Goal: Task Accomplishment & Management: Manage account settings

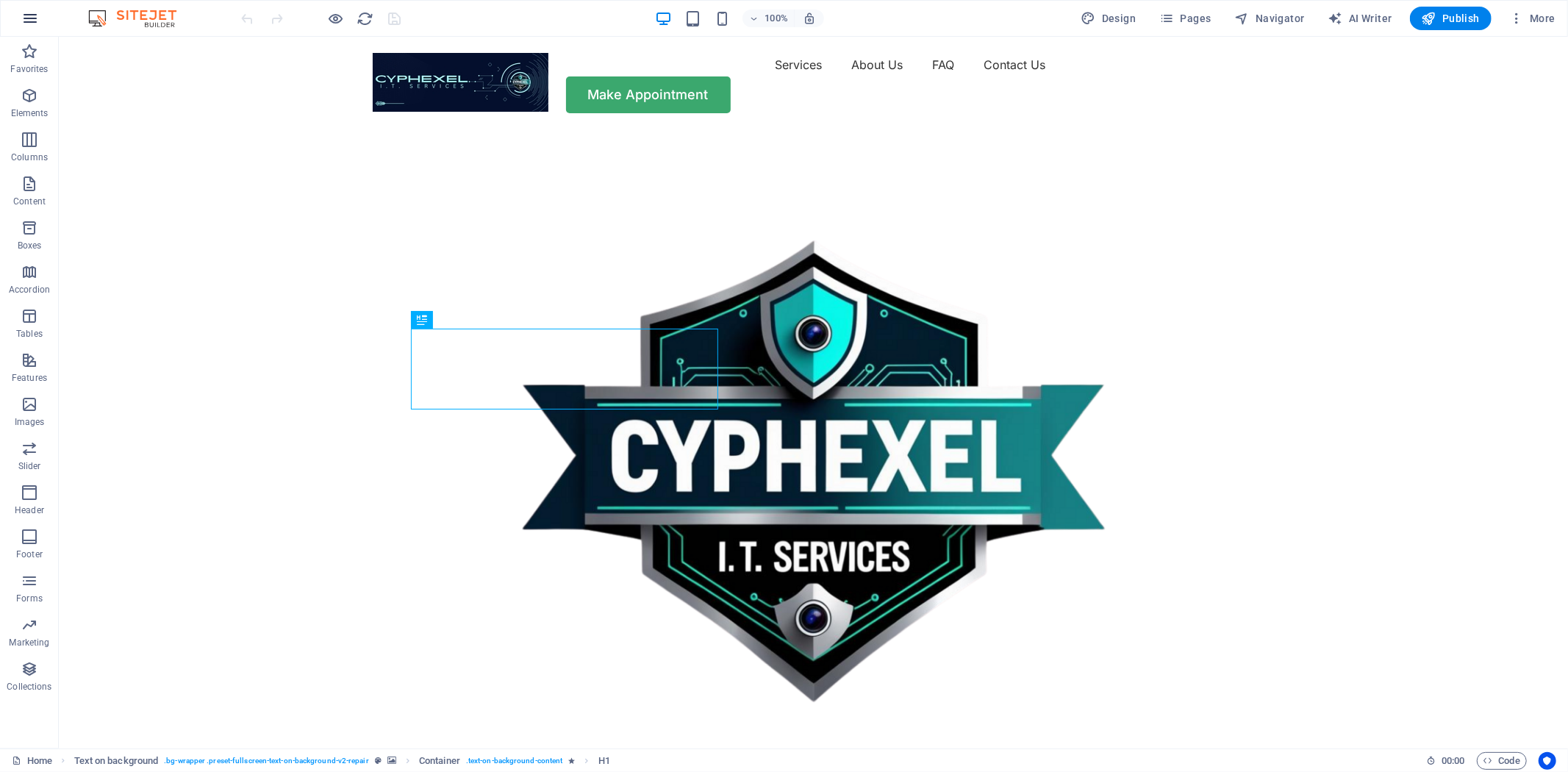
click at [28, 18] on icon "button" at bounding box center [30, 18] width 18 height 18
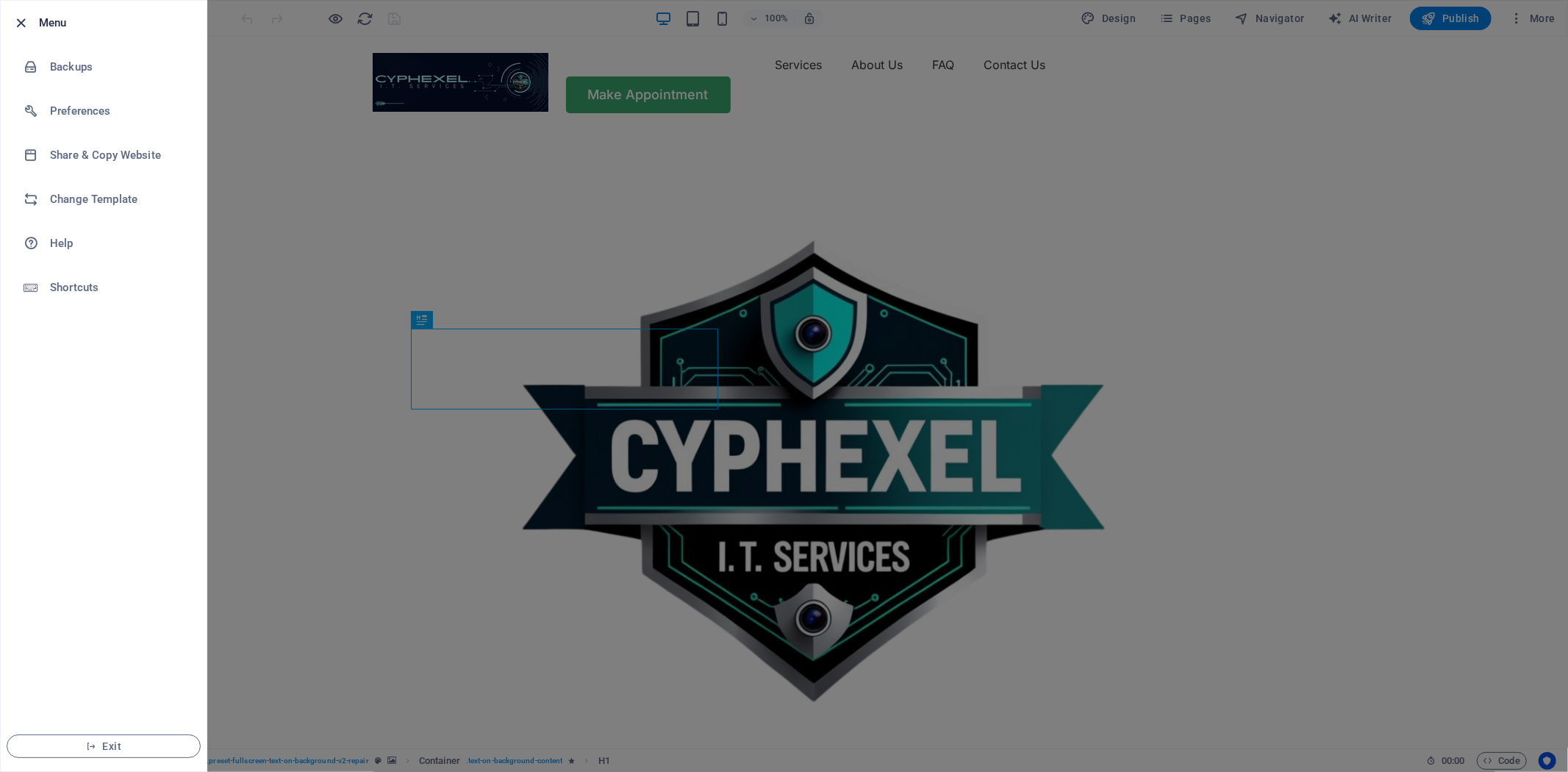
click at [14, 26] on icon "button" at bounding box center [21, 22] width 17 height 17
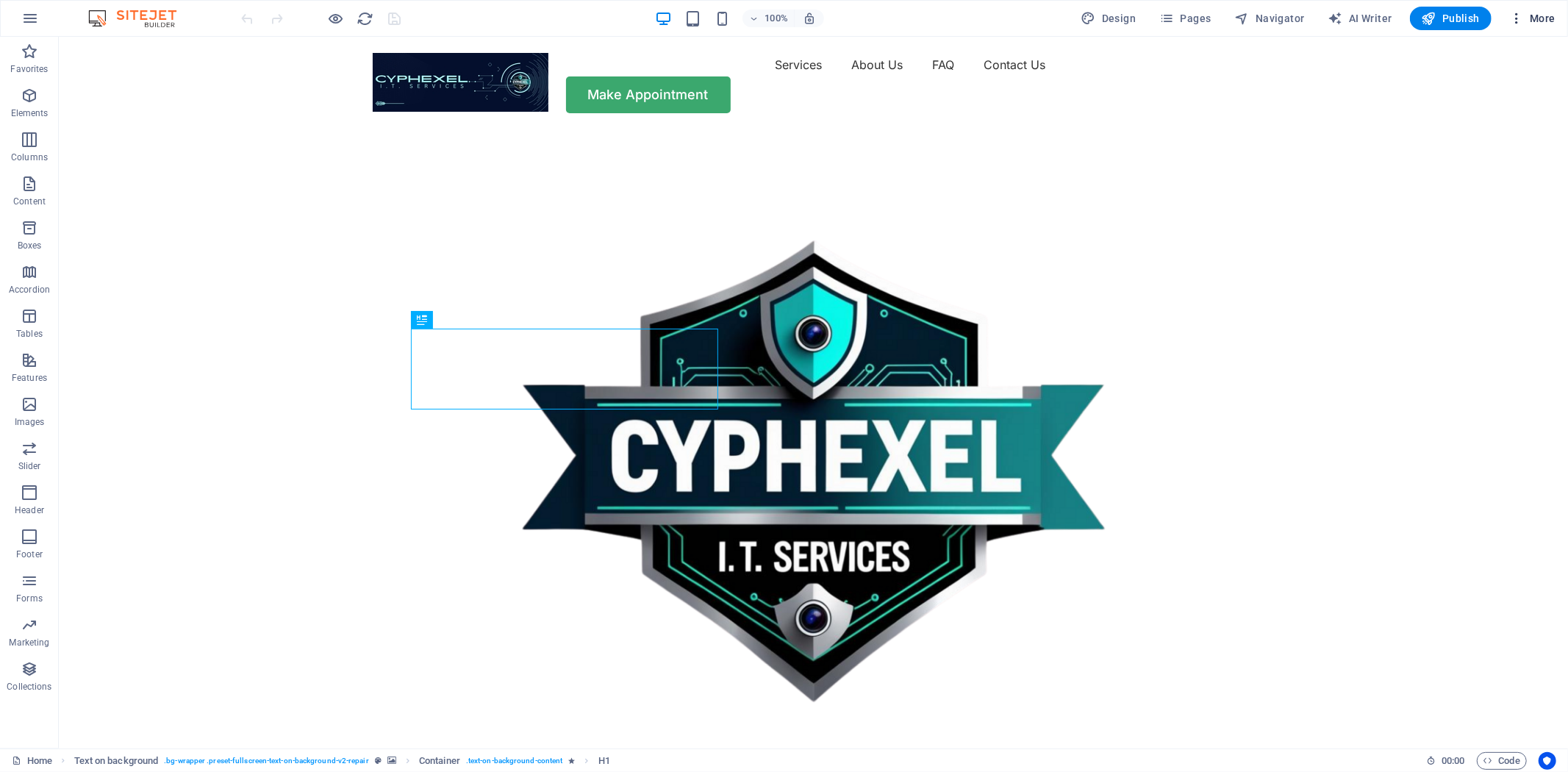
click at [1539, 19] on span "More" at bounding box center [1532, 18] width 47 height 14
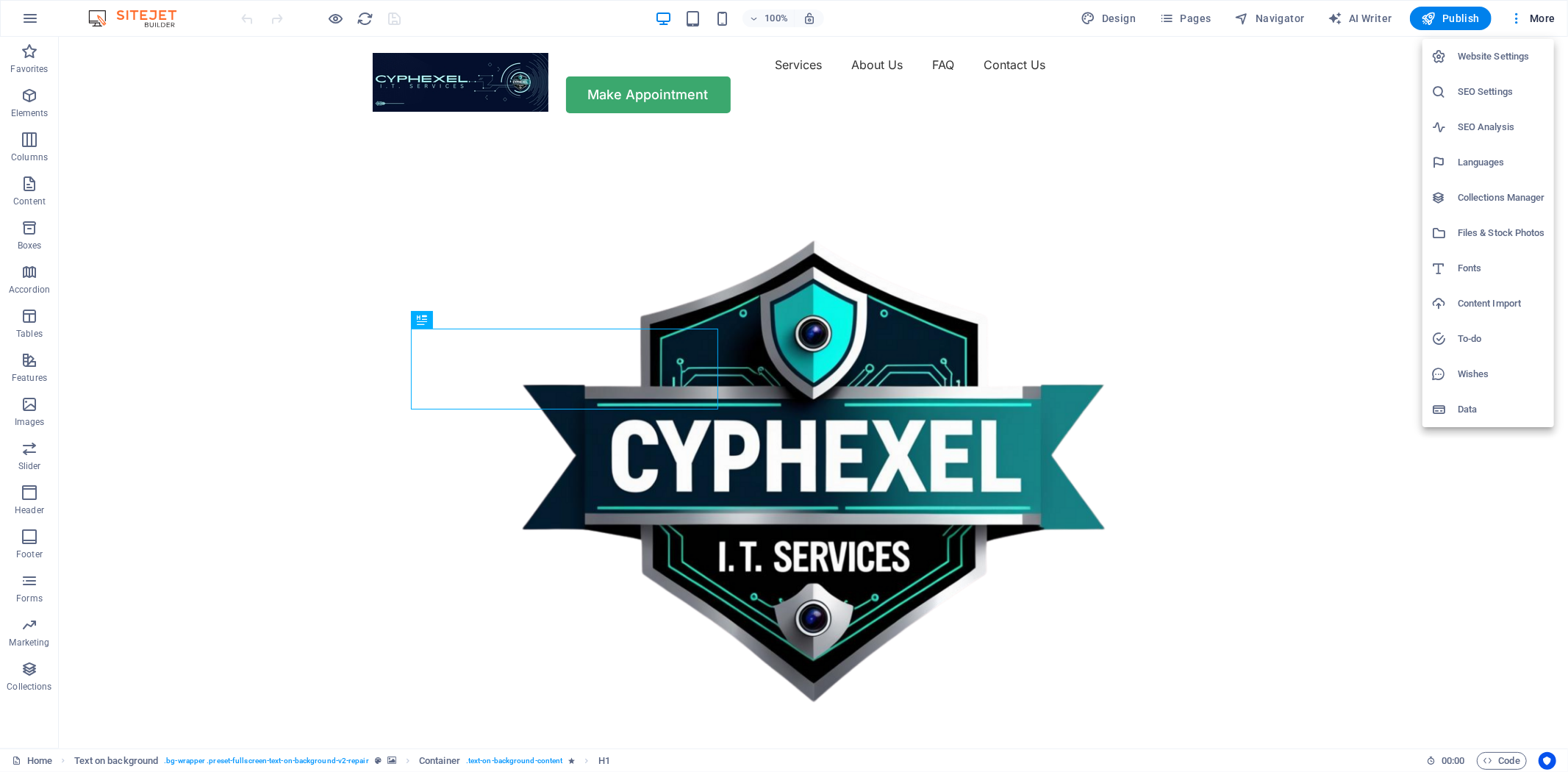
click at [1496, 54] on h6 "Website Settings" at bounding box center [1501, 57] width 87 height 18
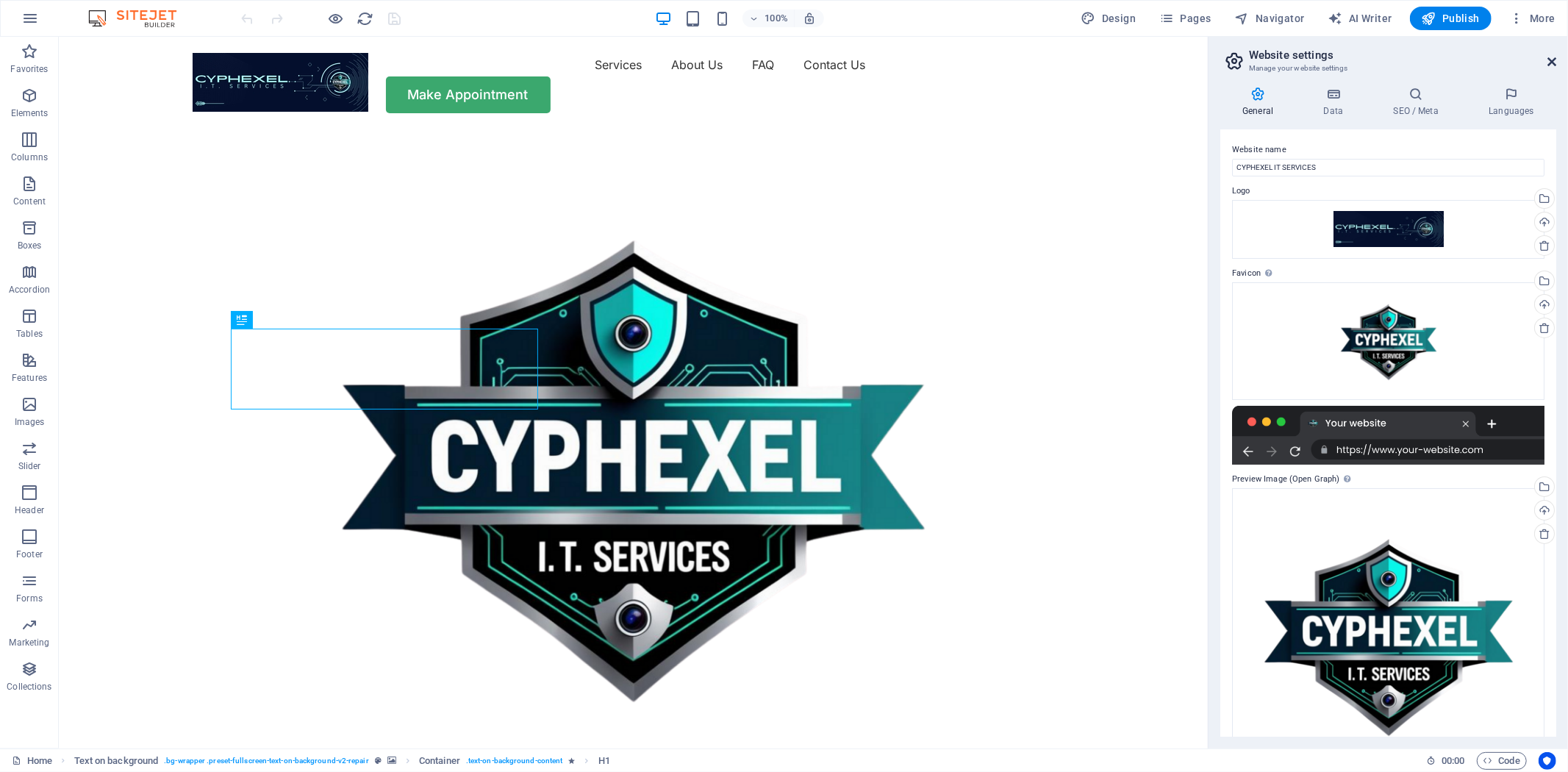
click at [1552, 61] on icon at bounding box center [1551, 62] width 9 height 12
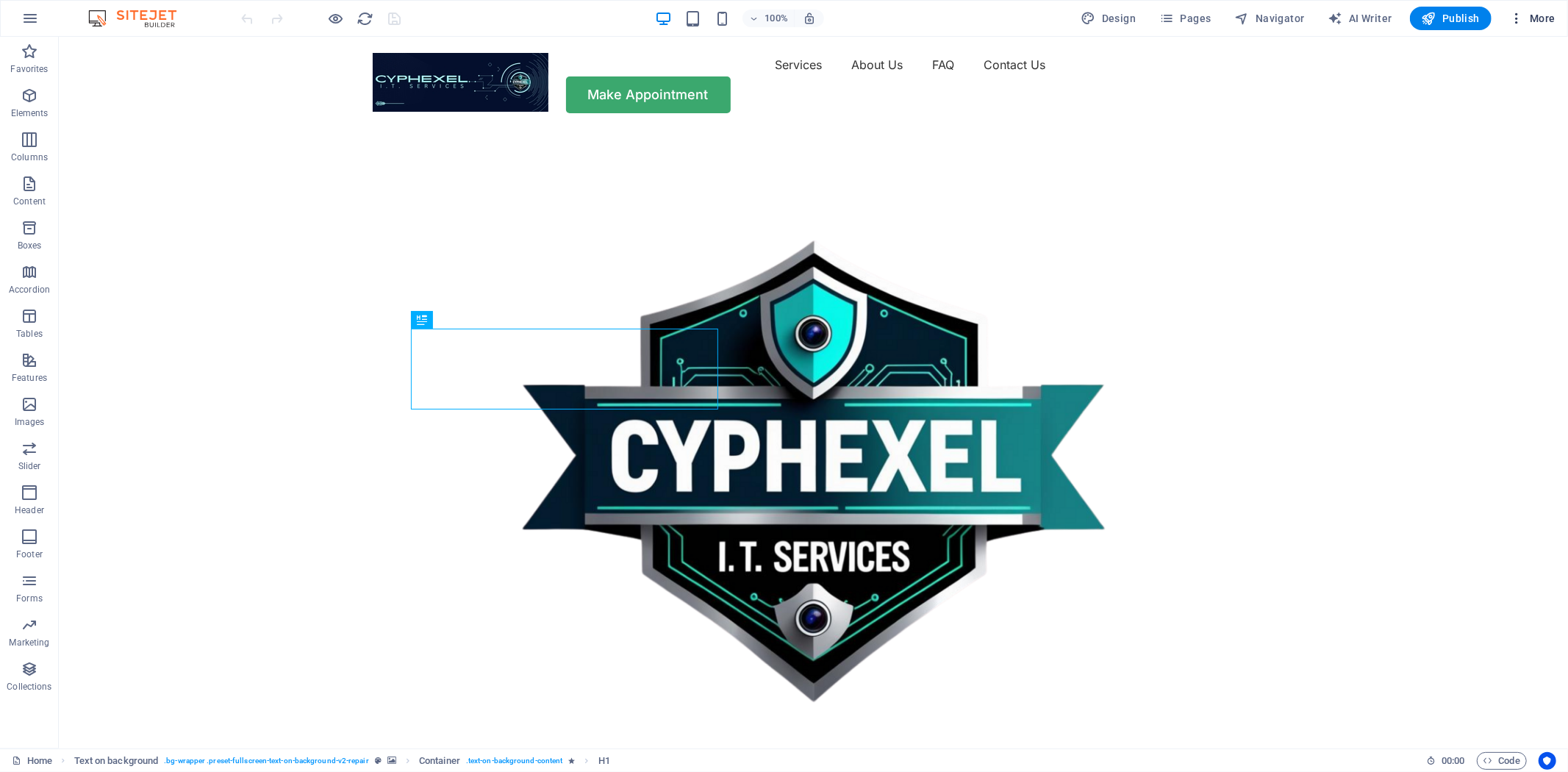
click at [1538, 21] on span "More" at bounding box center [1532, 18] width 47 height 14
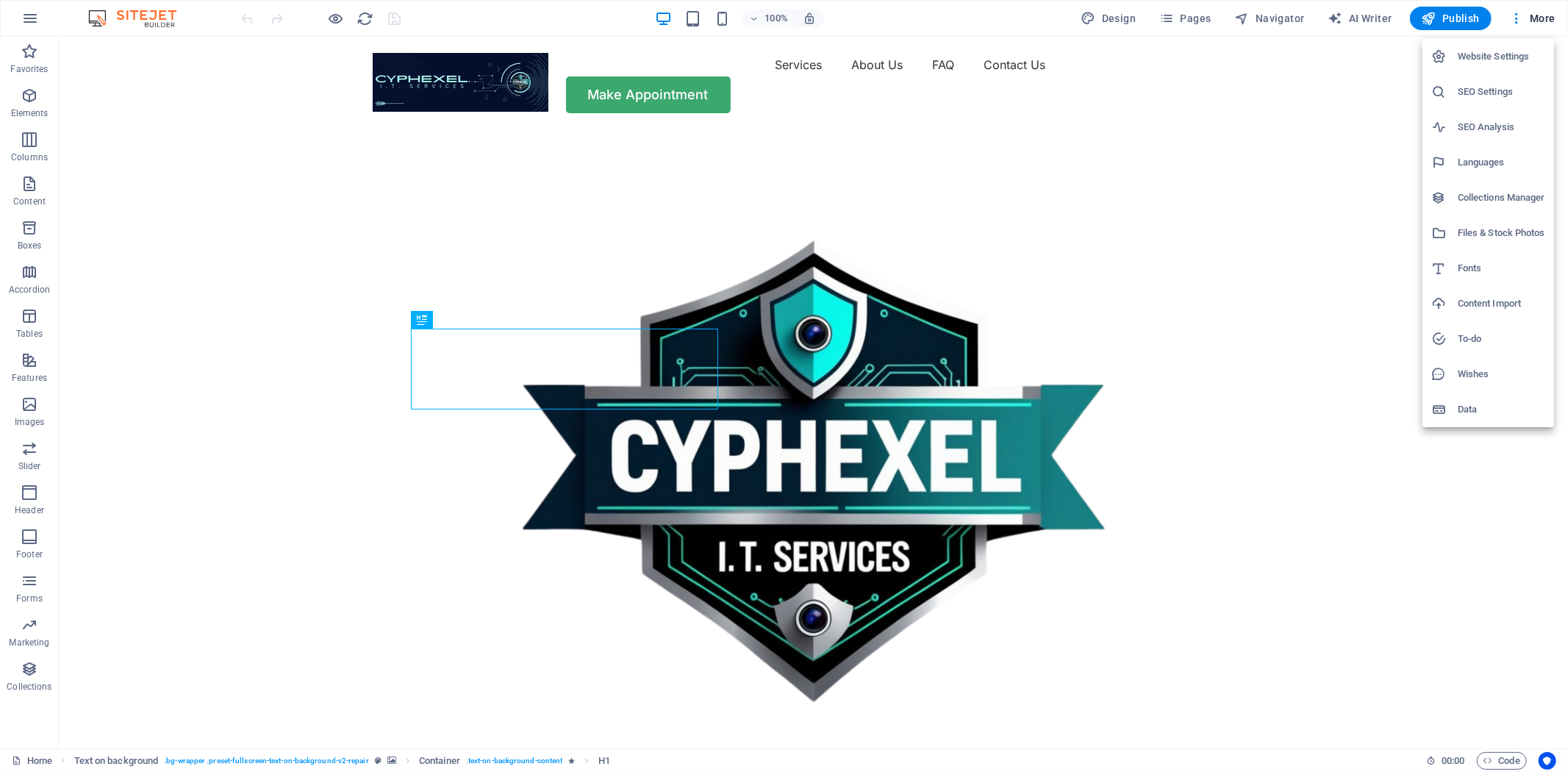
click at [1277, 19] on div at bounding box center [784, 386] width 1568 height 772
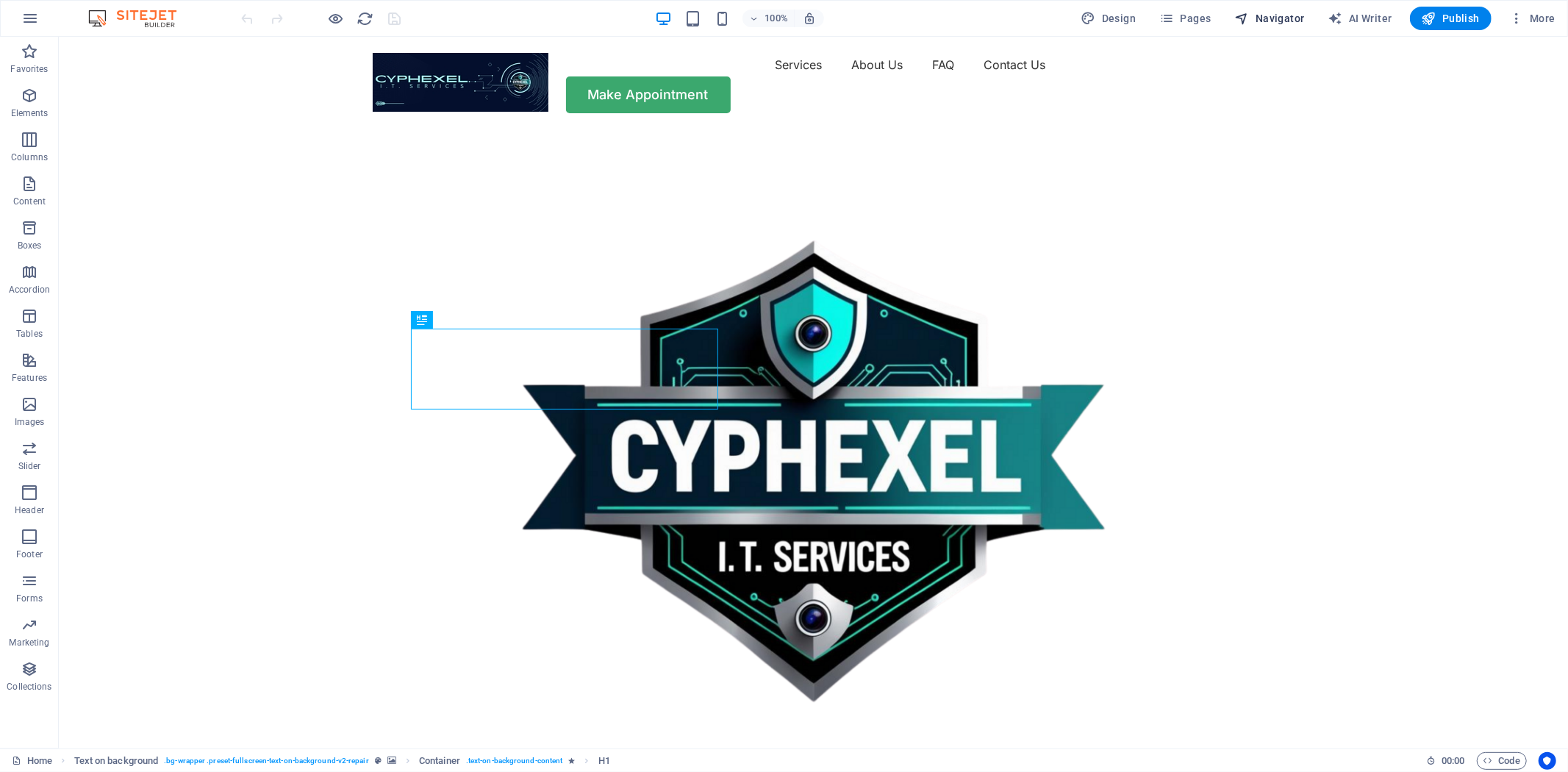
click at [1268, 18] on span "Navigator" at bounding box center [1270, 18] width 70 height 14
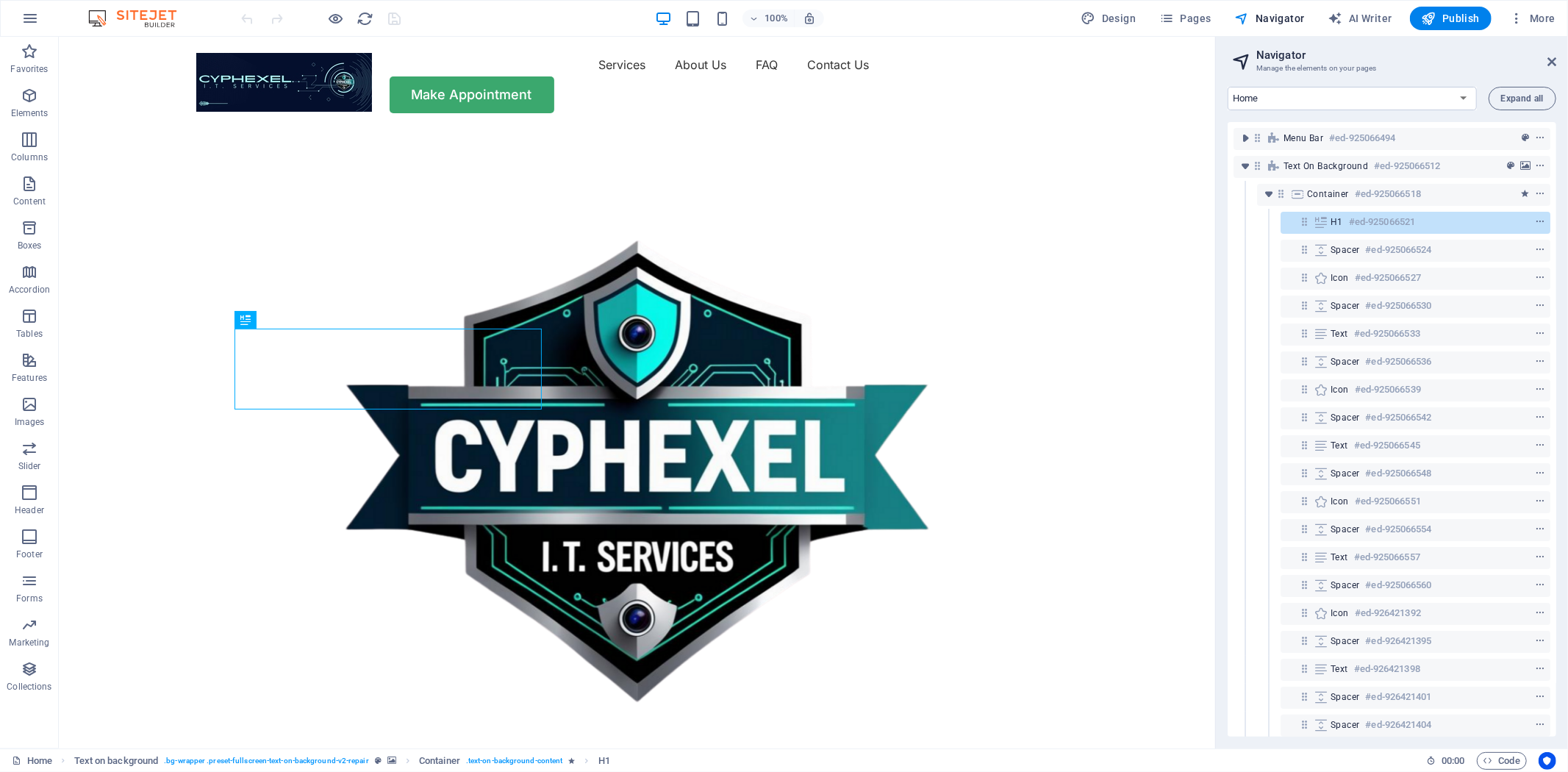
click at [479, 18] on div "100% Design Pages Navigator AI Writer Publish More" at bounding box center [900, 18] width 1323 height 23
click at [526, 21] on div "100% Design Pages Navigator AI Writer Publish More" at bounding box center [900, 18] width 1323 height 23
click at [1110, 13] on span "Design" at bounding box center [1108, 18] width 55 height 14
select select "px"
select select "400"
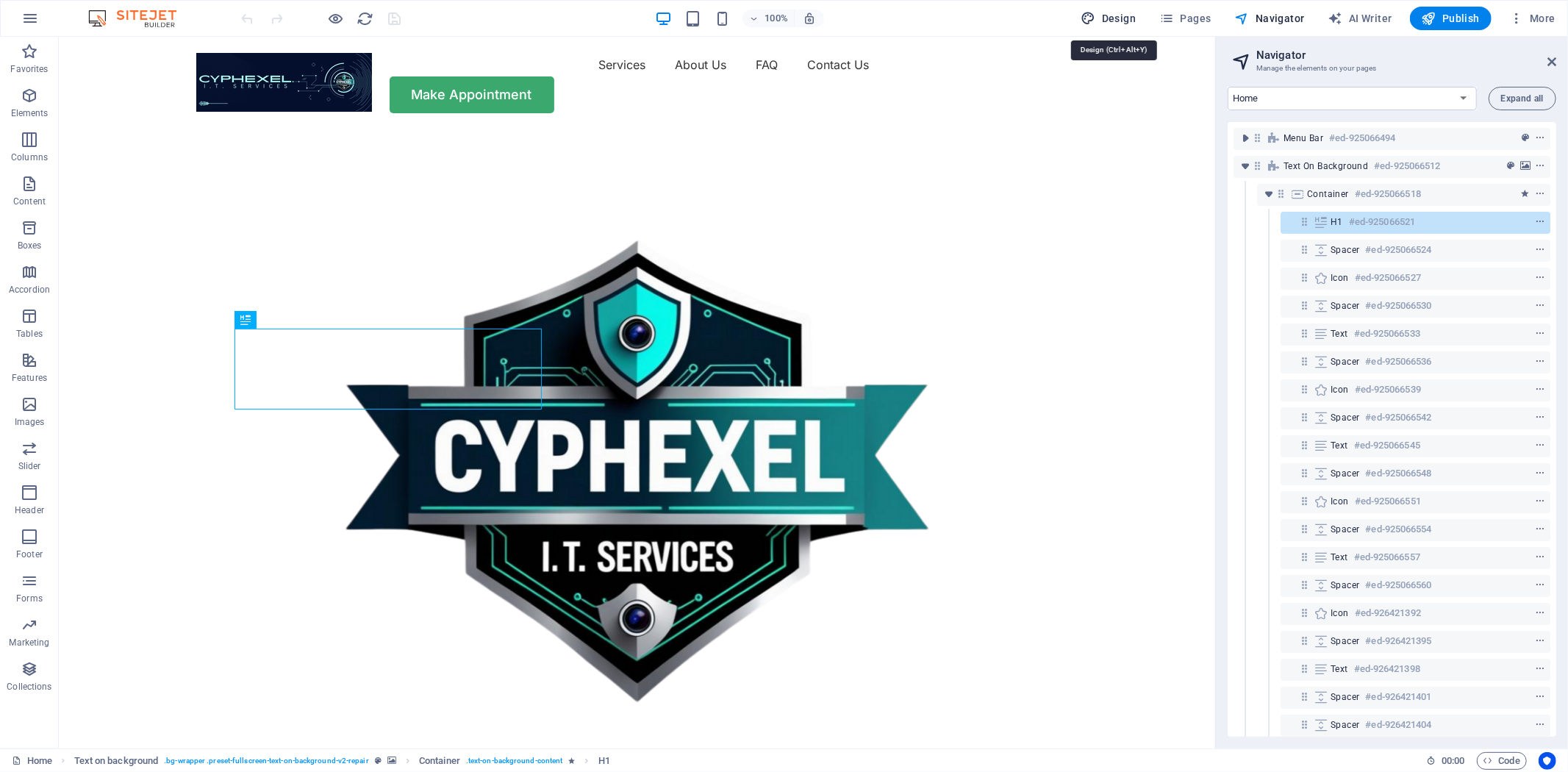
select select "px"
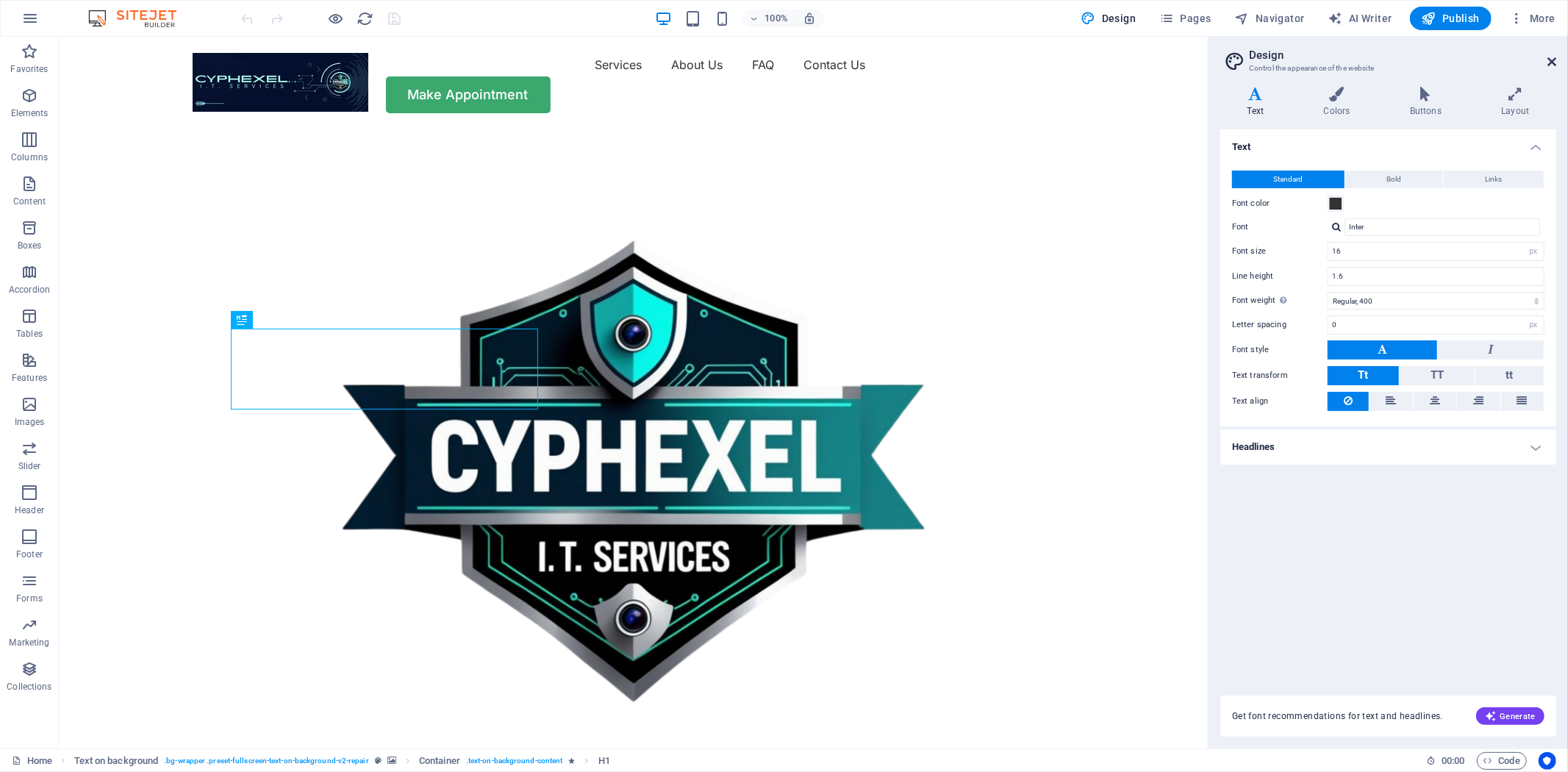
click at [1547, 62] on icon at bounding box center [1551, 62] width 9 height 12
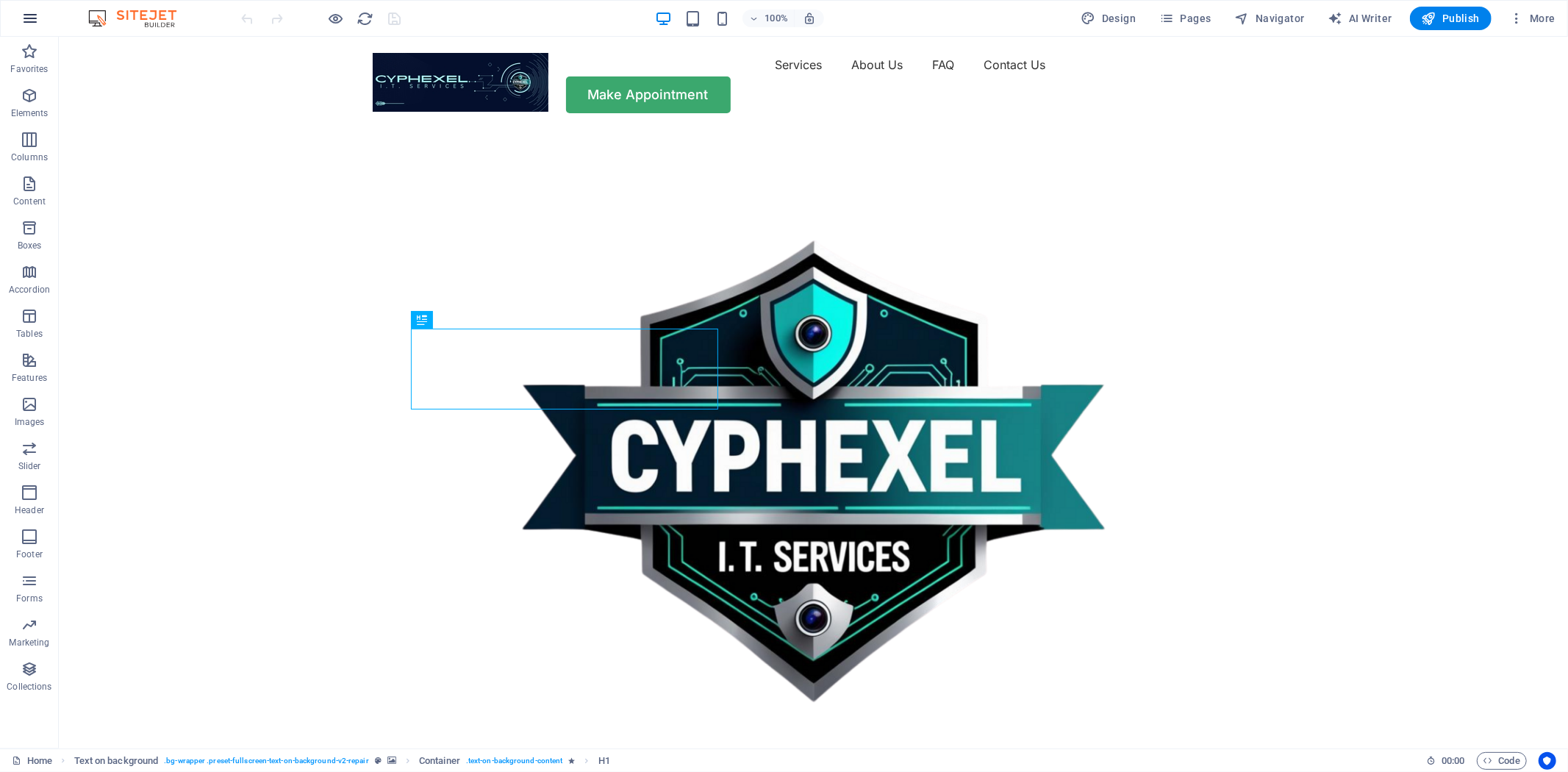
click at [35, 28] on button "button" at bounding box center [30, 18] width 35 height 35
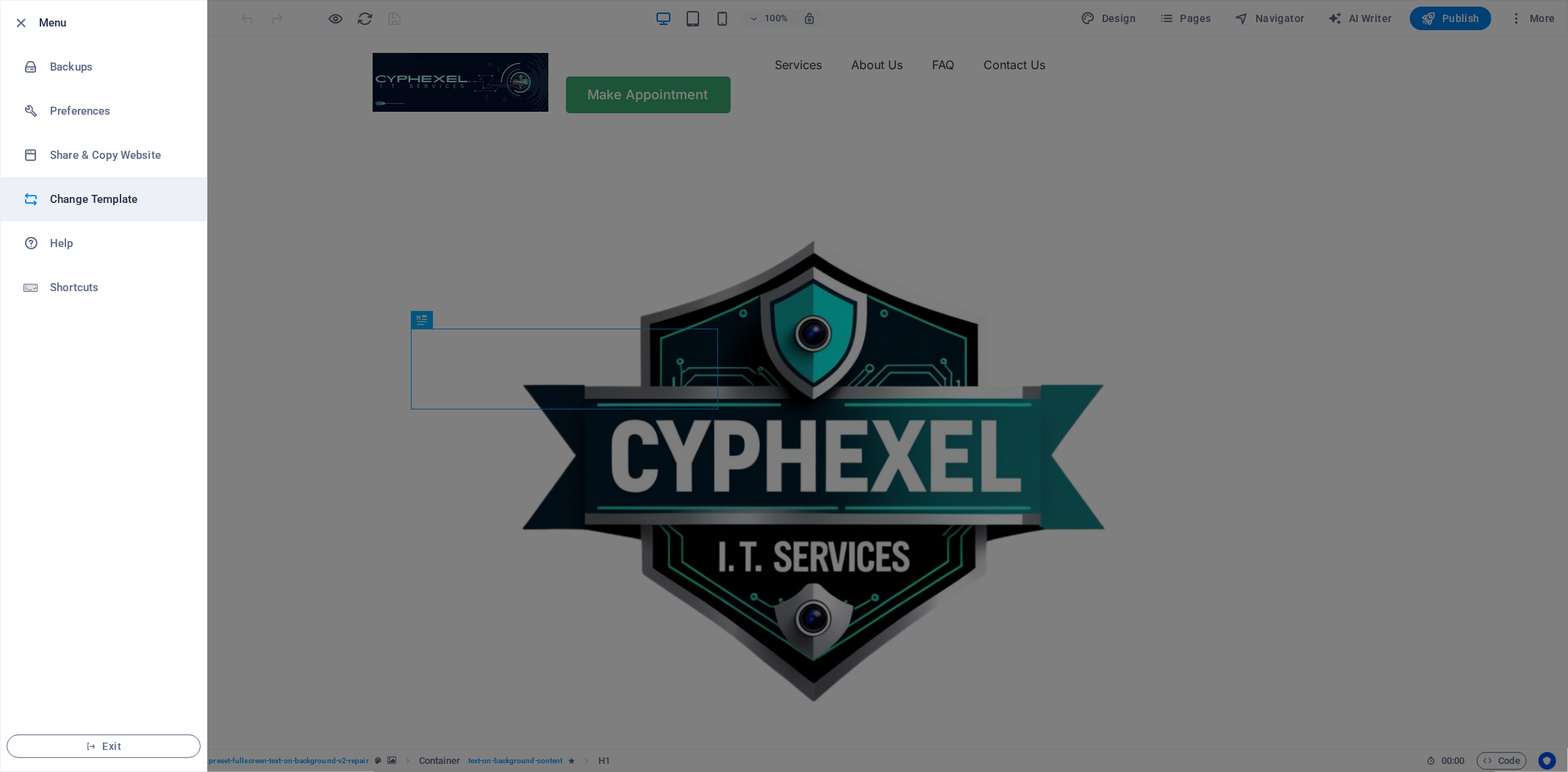
click at [120, 204] on h6 "Change Template" at bounding box center [118, 199] width 136 height 18
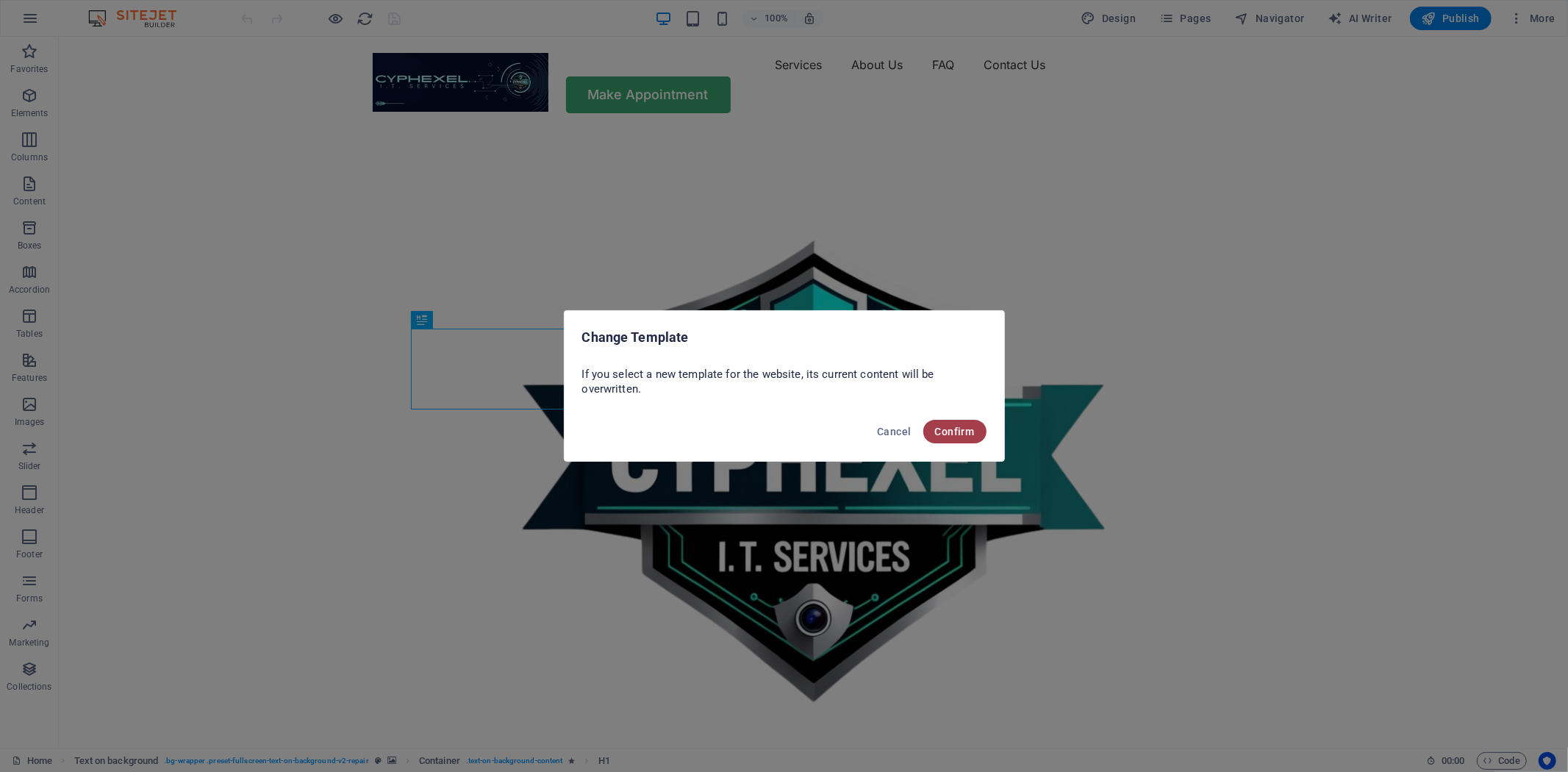
click at [951, 426] on span "Confirm" at bounding box center [954, 432] width 39 height 12
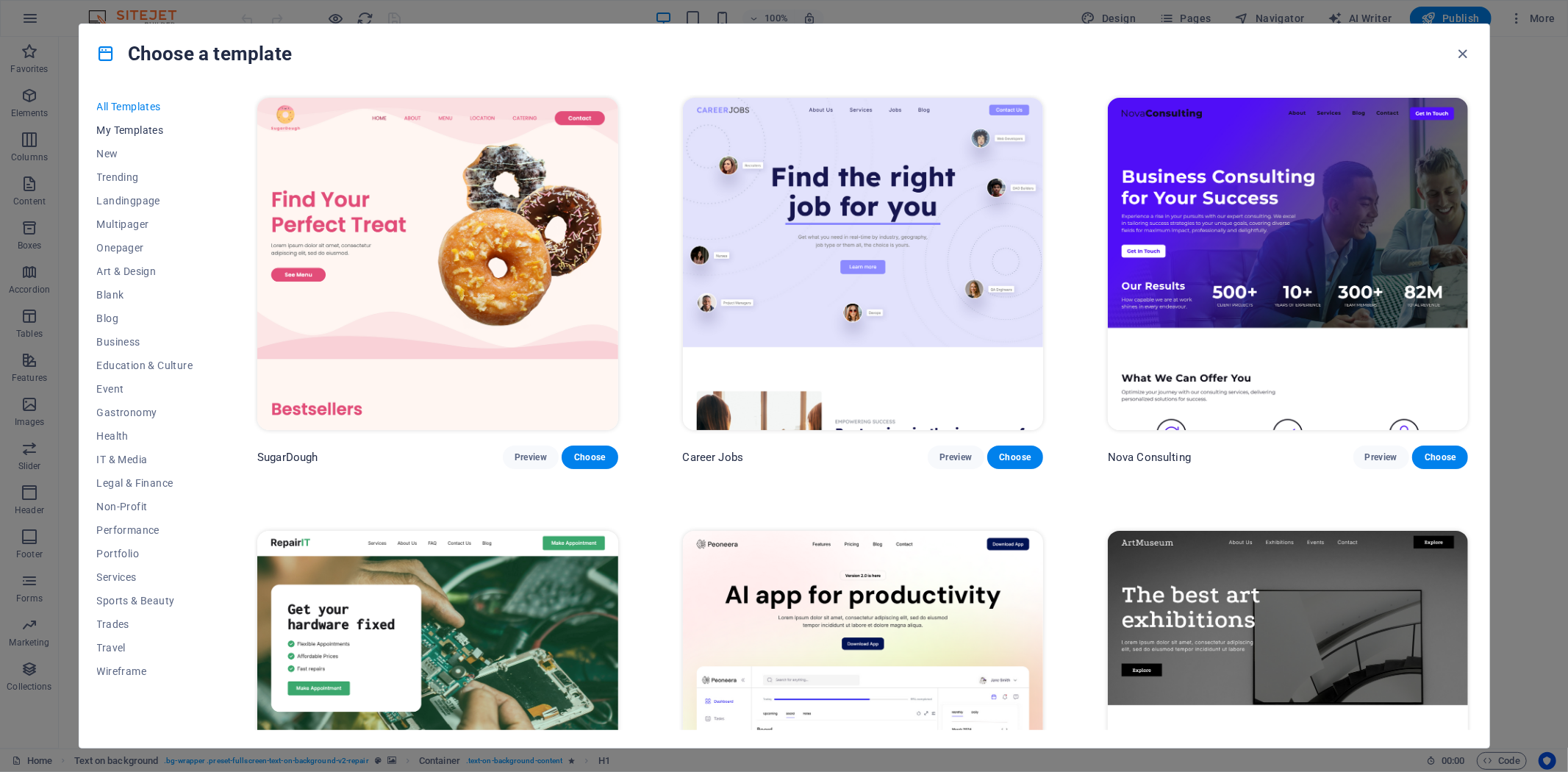
click at [136, 130] on span "My Templates" at bounding box center [145, 130] width 96 height 12
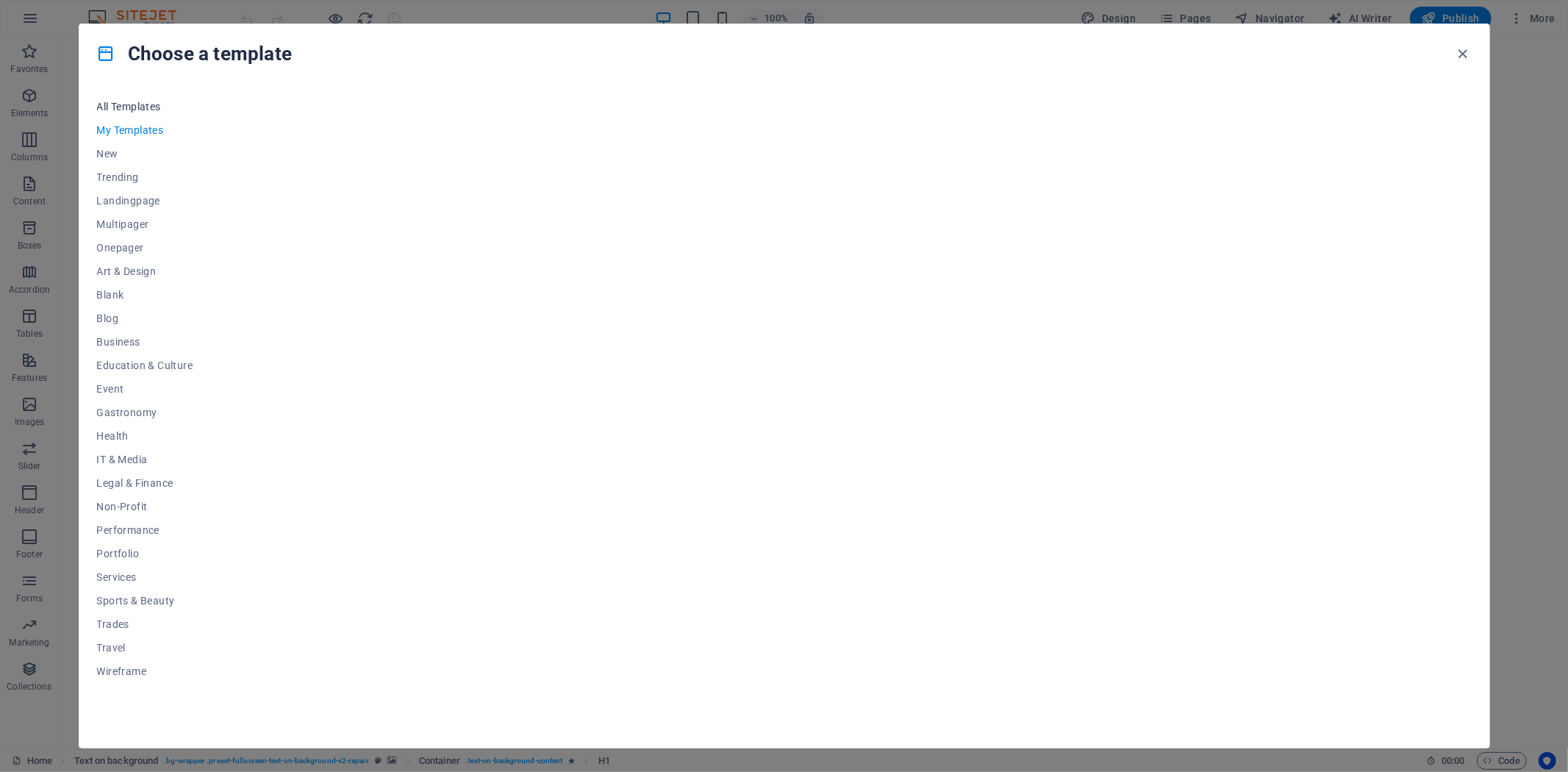
click at [136, 101] on span "All Templates" at bounding box center [145, 107] width 96 height 12
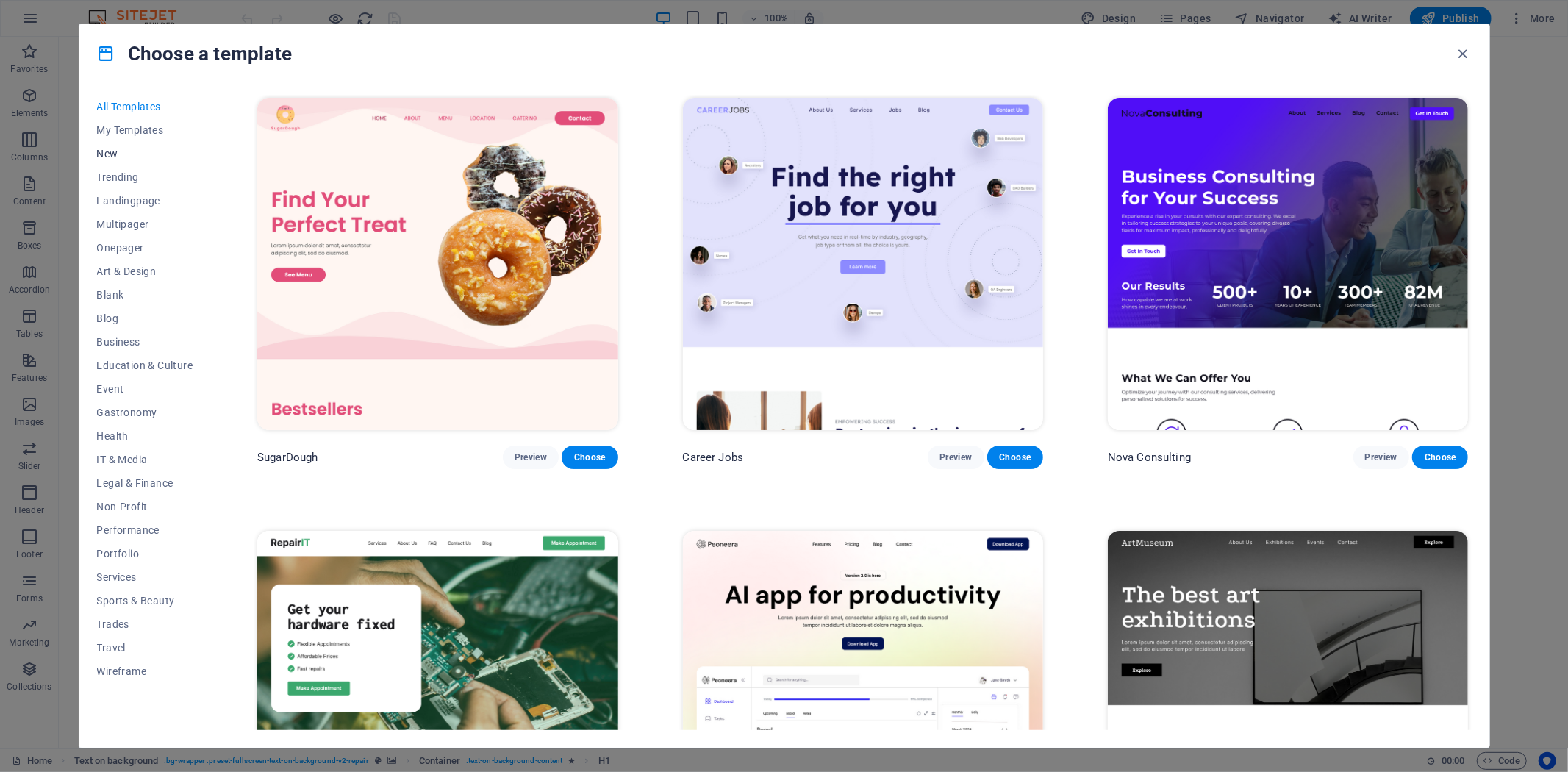
click at [122, 145] on button "New" at bounding box center [145, 153] width 96 height 23
click at [111, 173] on span "Trending" at bounding box center [145, 177] width 96 height 12
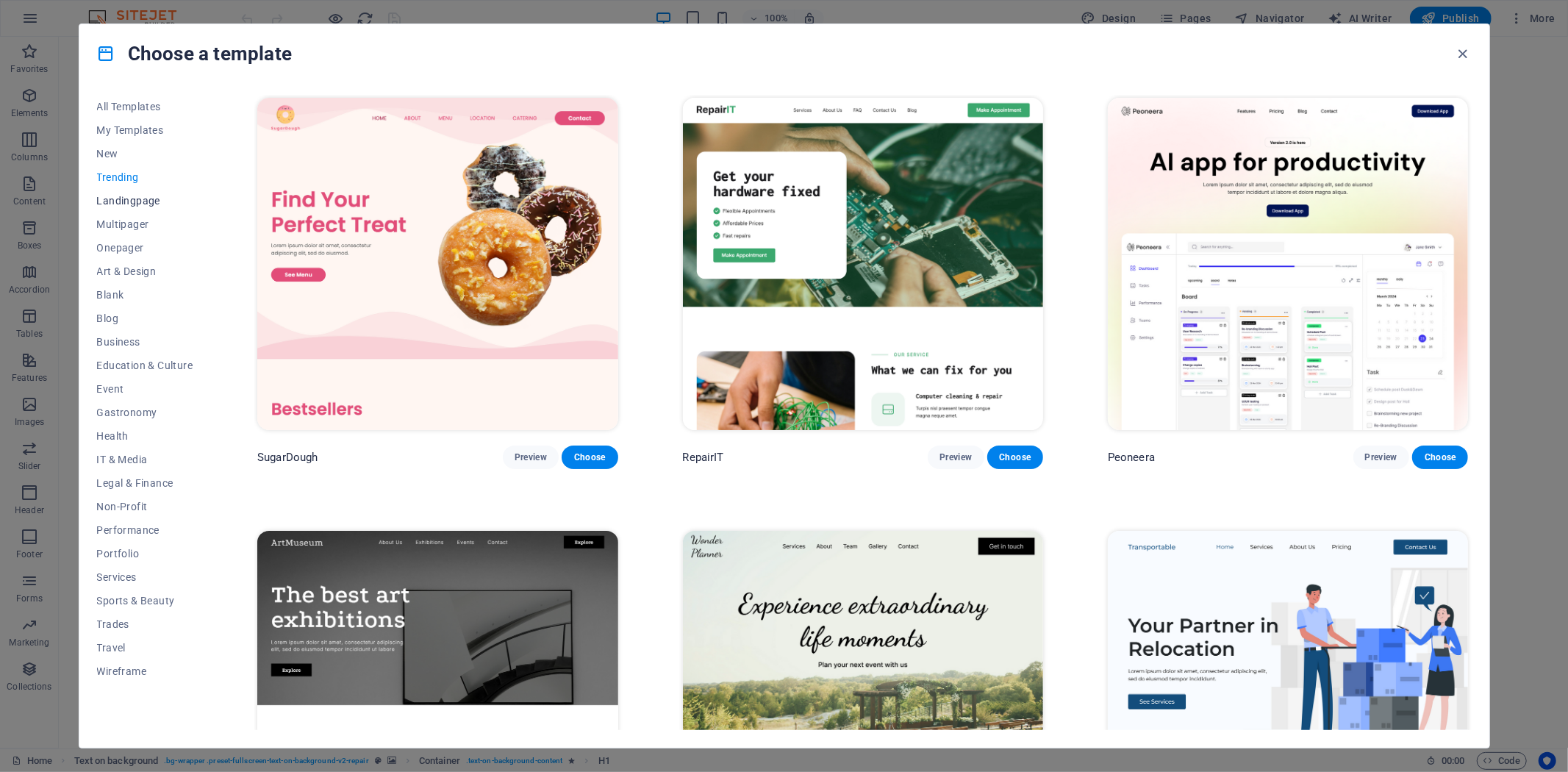
click at [127, 196] on span "Landingpage" at bounding box center [145, 201] width 96 height 12
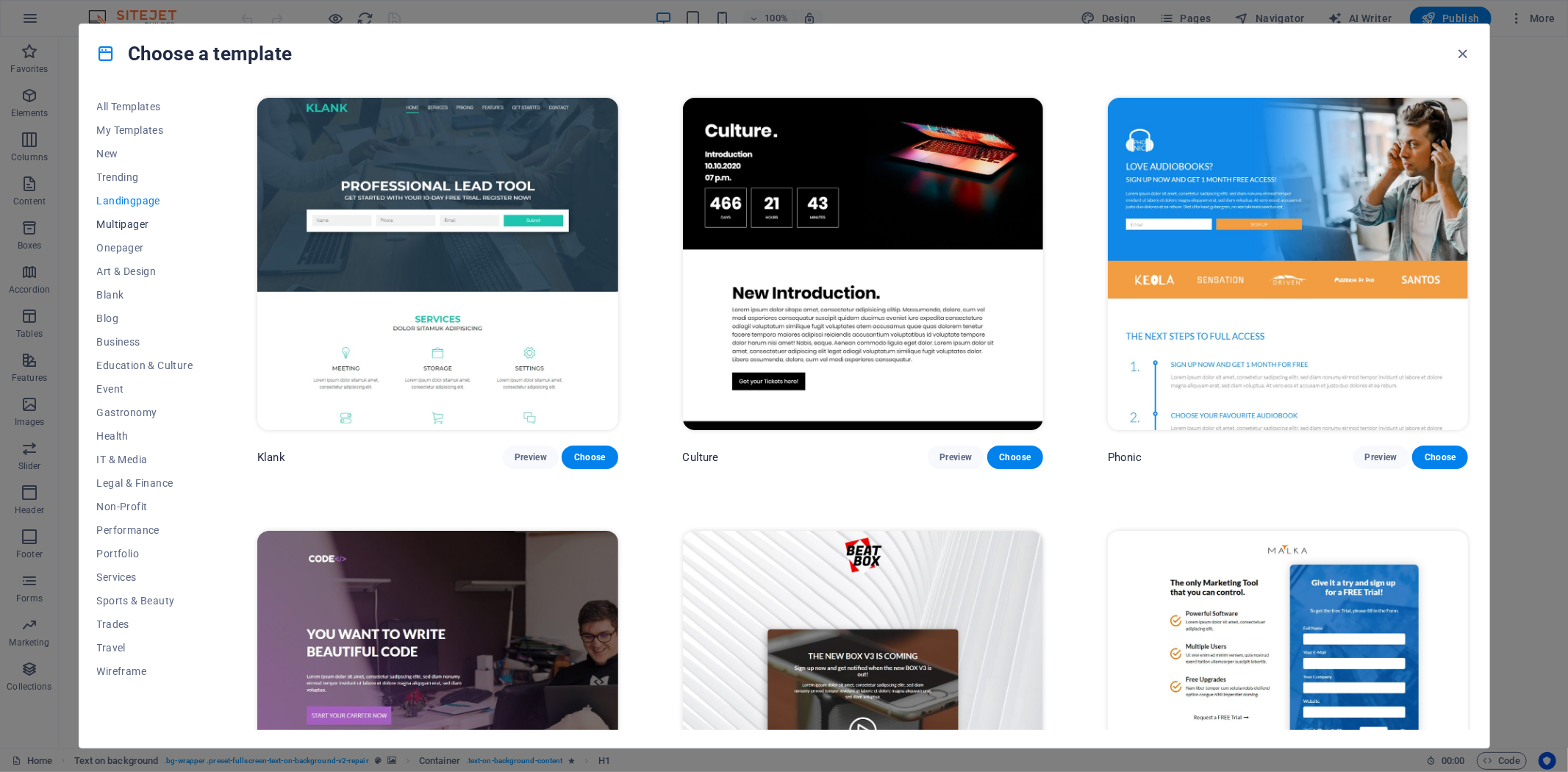
click at [133, 229] on span "Multipager" at bounding box center [145, 224] width 96 height 12
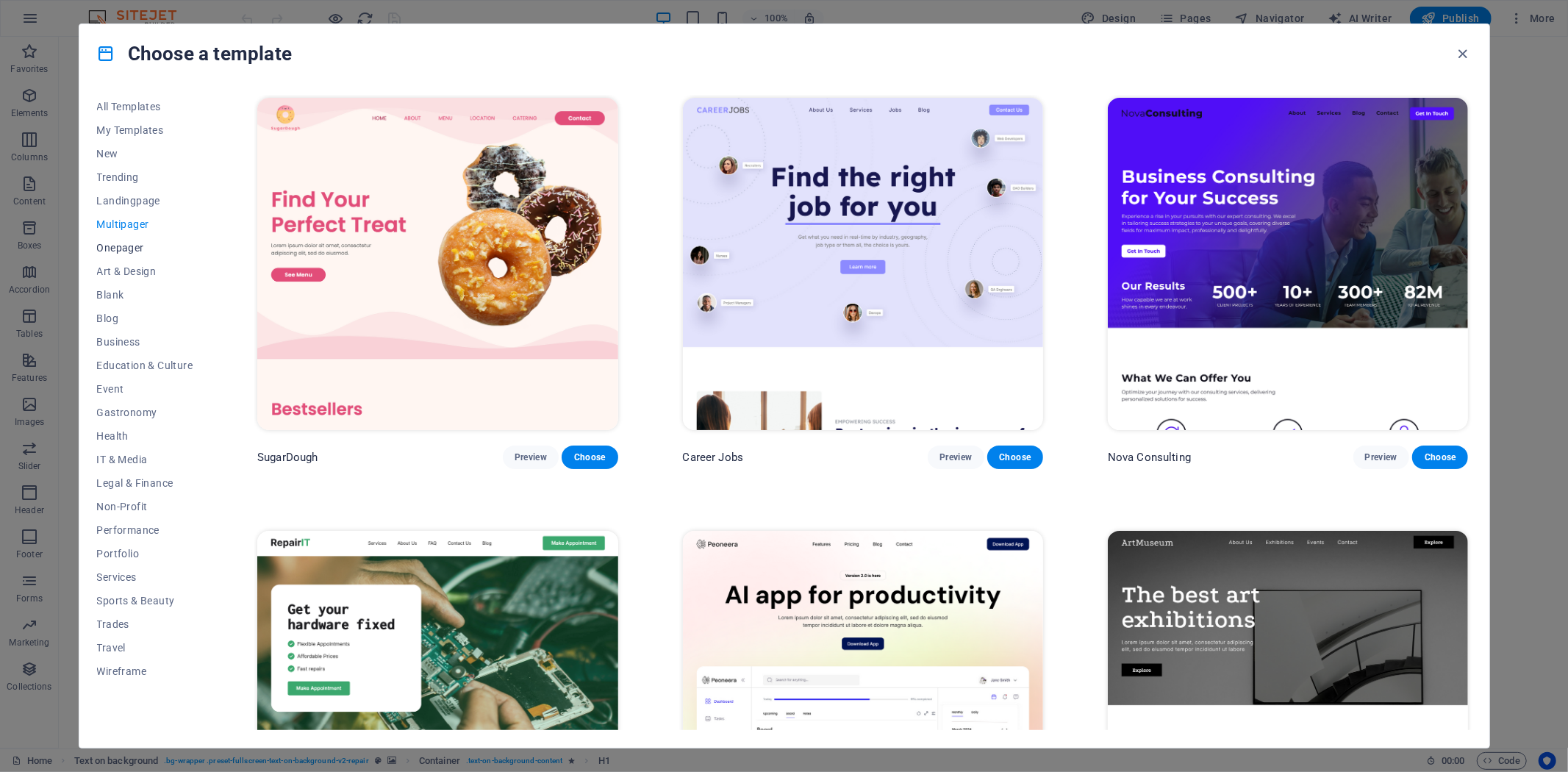
click at [138, 245] on span "Onepager" at bounding box center [145, 248] width 96 height 12
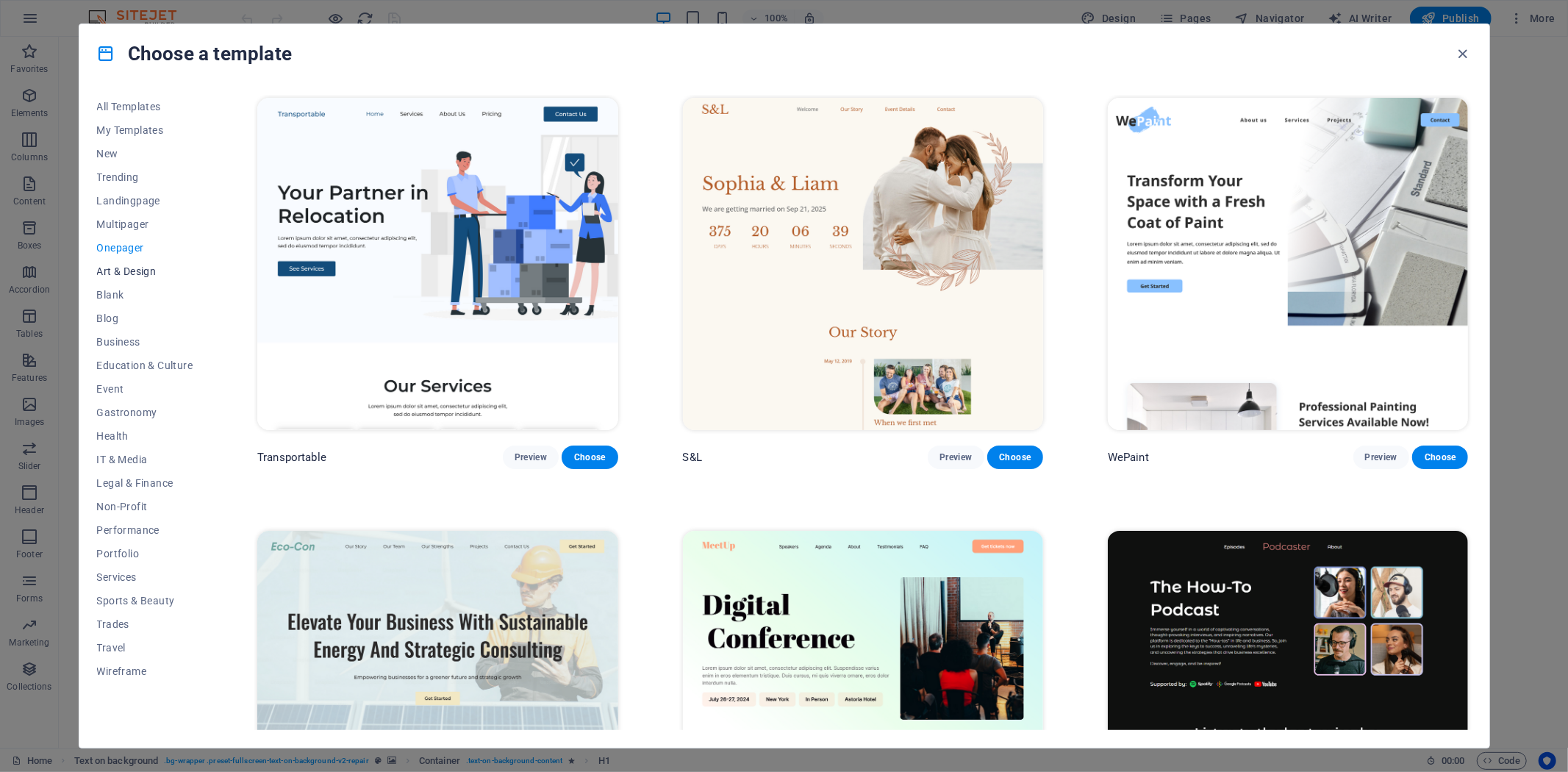
click at [143, 273] on span "Art & Design" at bounding box center [145, 271] width 96 height 12
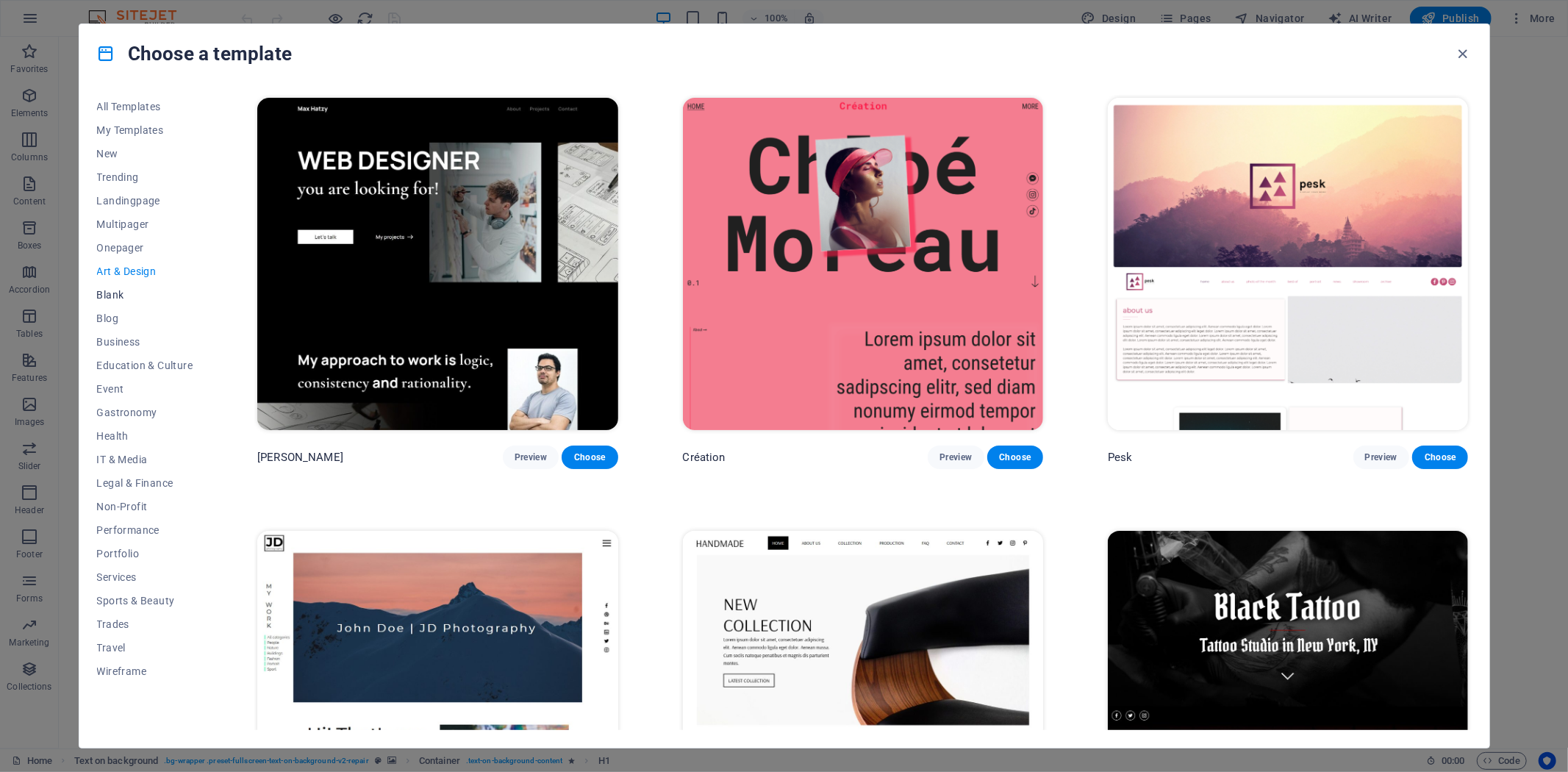
click at [111, 303] on button "Blank" at bounding box center [145, 295] width 96 height 23
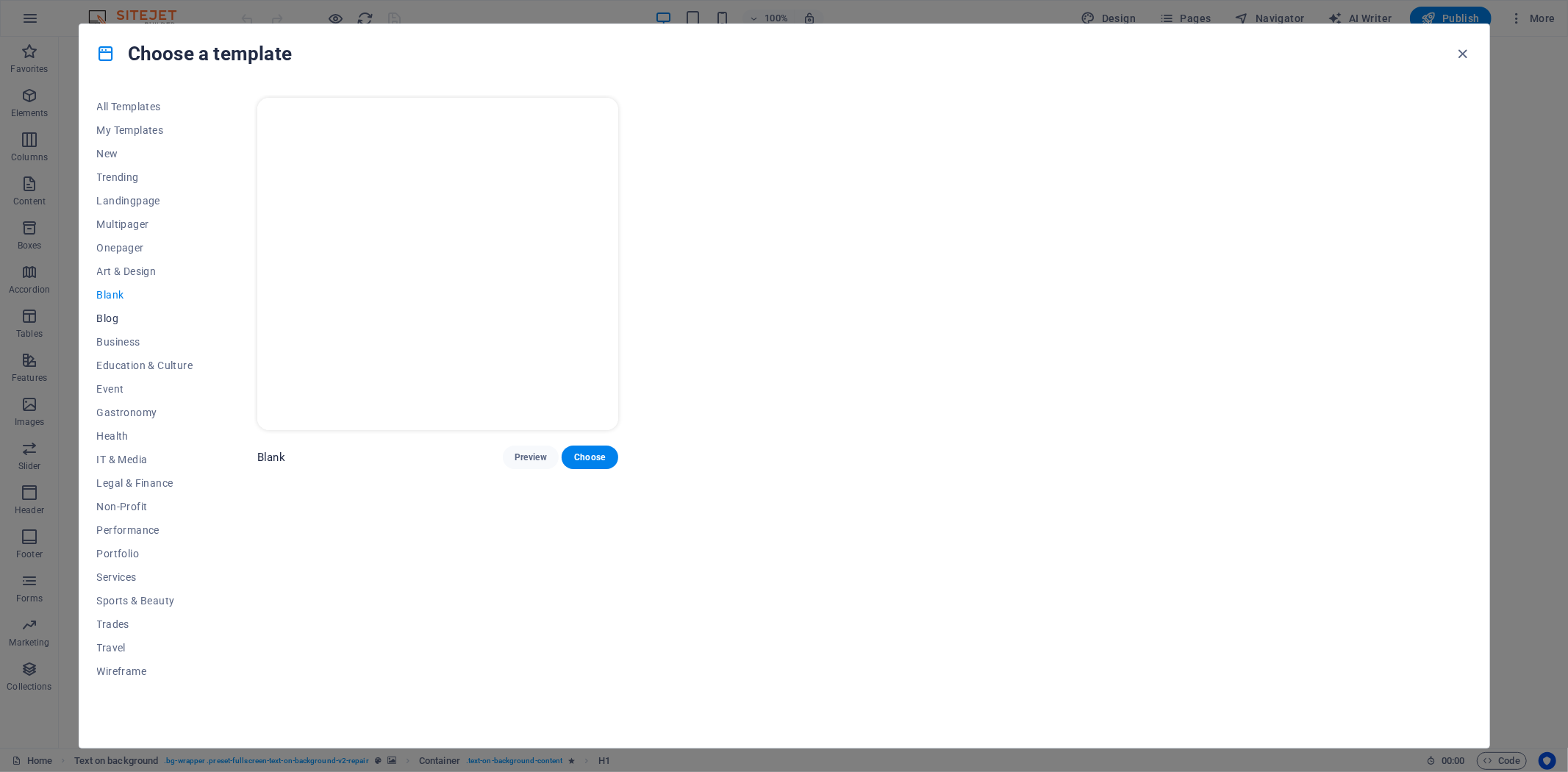
click at [125, 320] on span "Blog" at bounding box center [145, 318] width 96 height 12
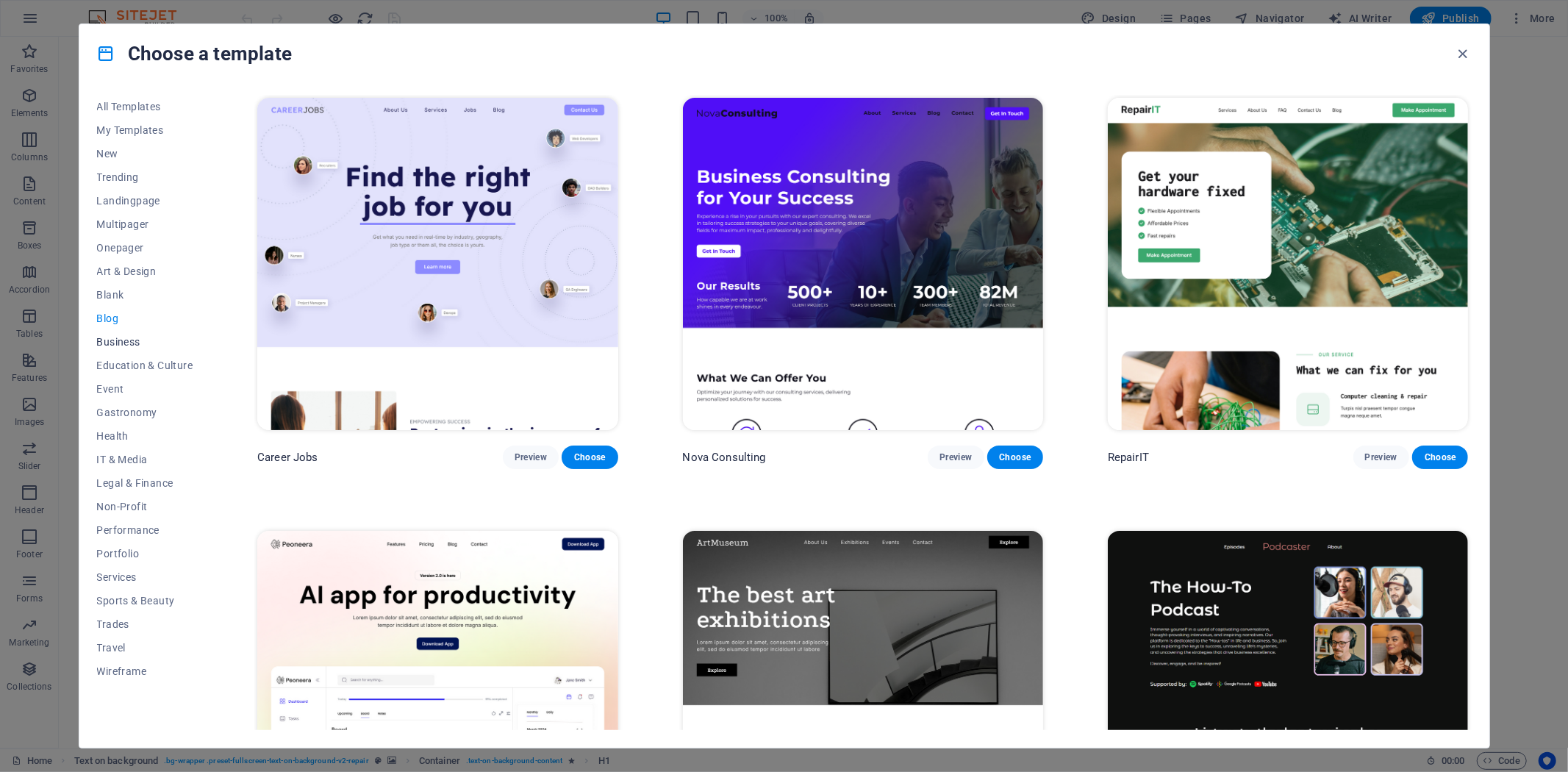
click at [142, 347] on button "Business" at bounding box center [145, 341] width 96 height 23
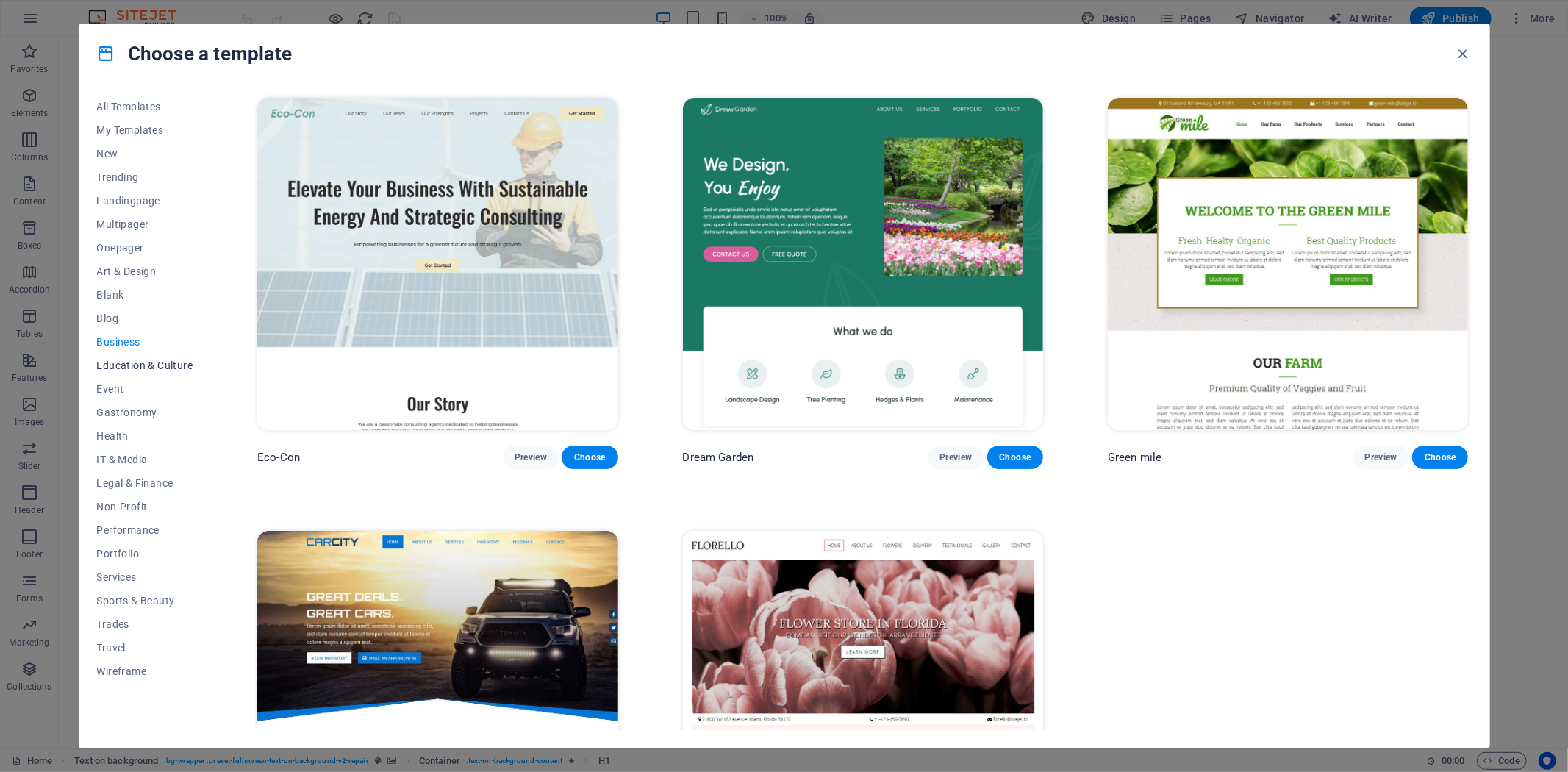
click at [137, 373] on button "Education & Culture" at bounding box center [145, 365] width 96 height 23
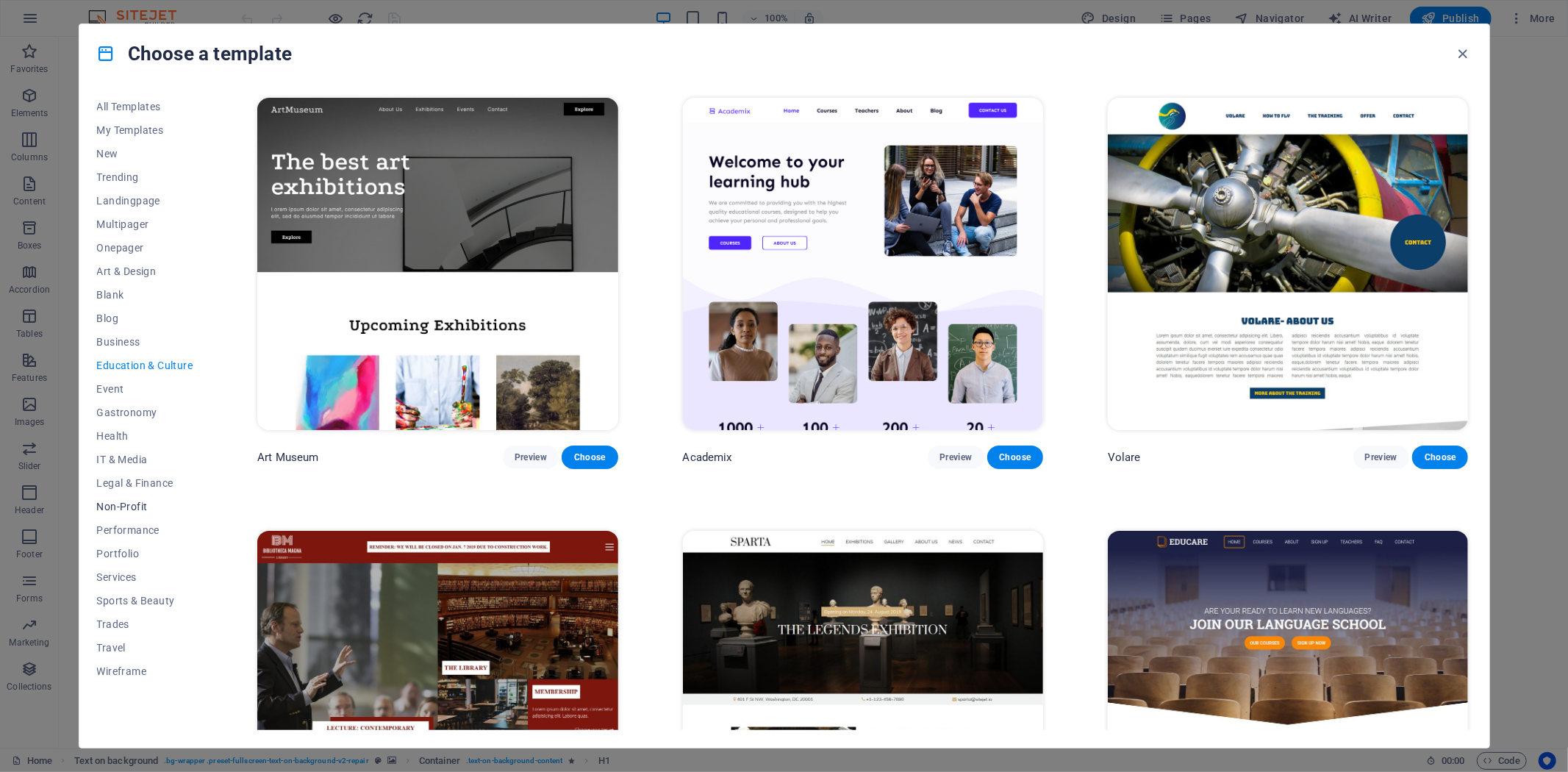
click at [125, 498] on button "Non-Profit" at bounding box center [145, 506] width 96 height 23
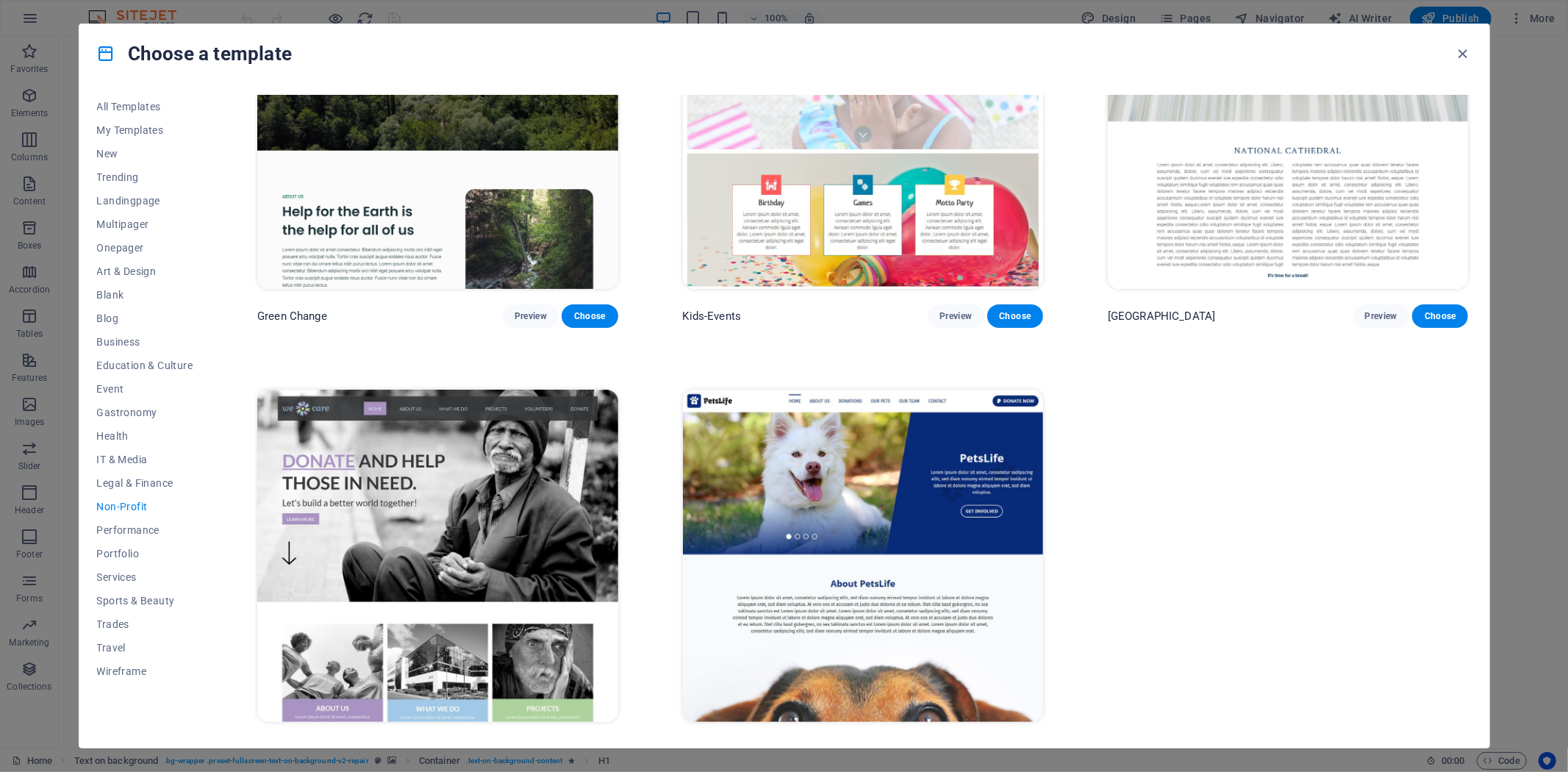
scroll to position [168, 0]
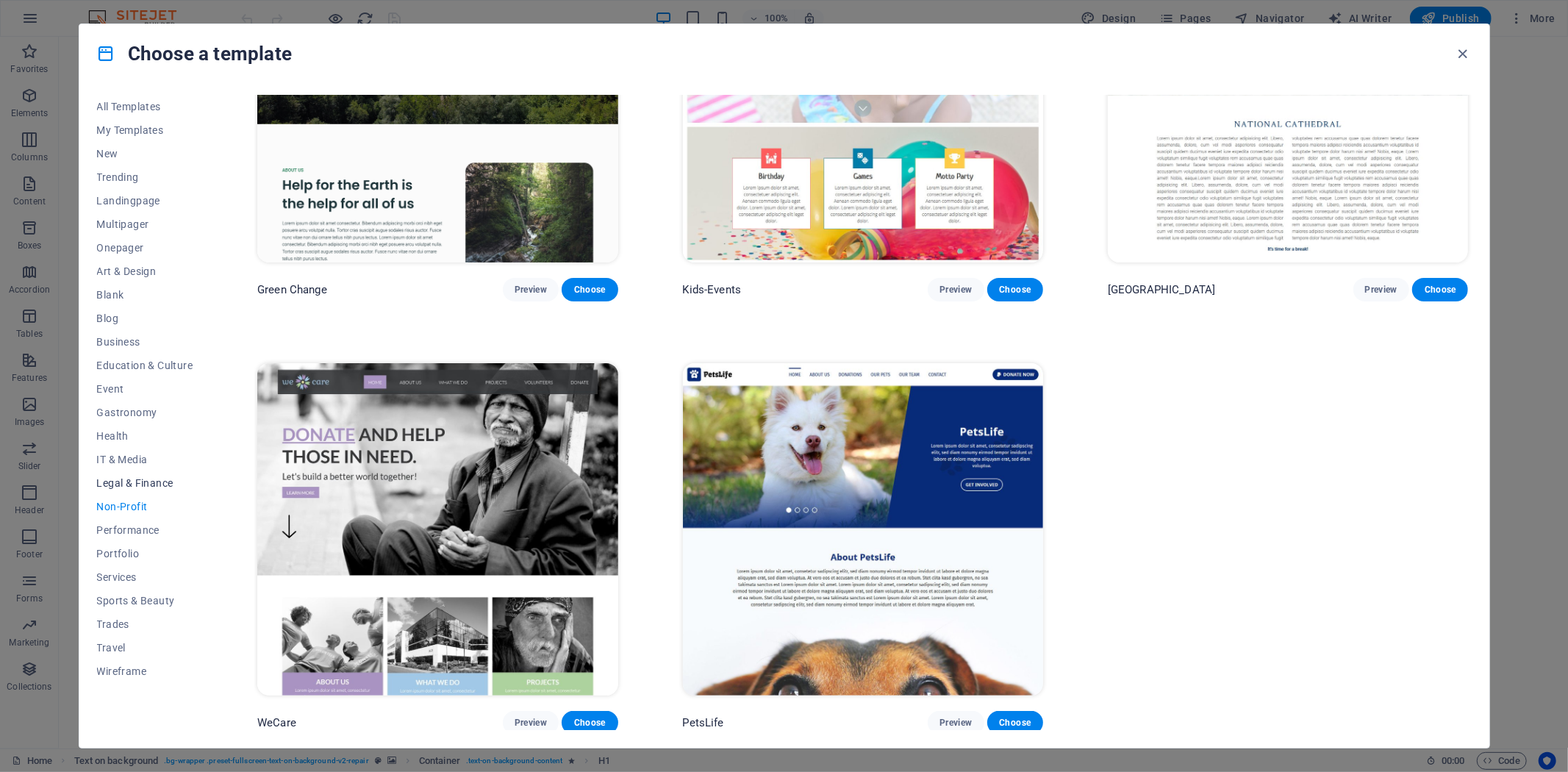
click at [138, 479] on span "Legal & Finance" at bounding box center [145, 483] width 96 height 12
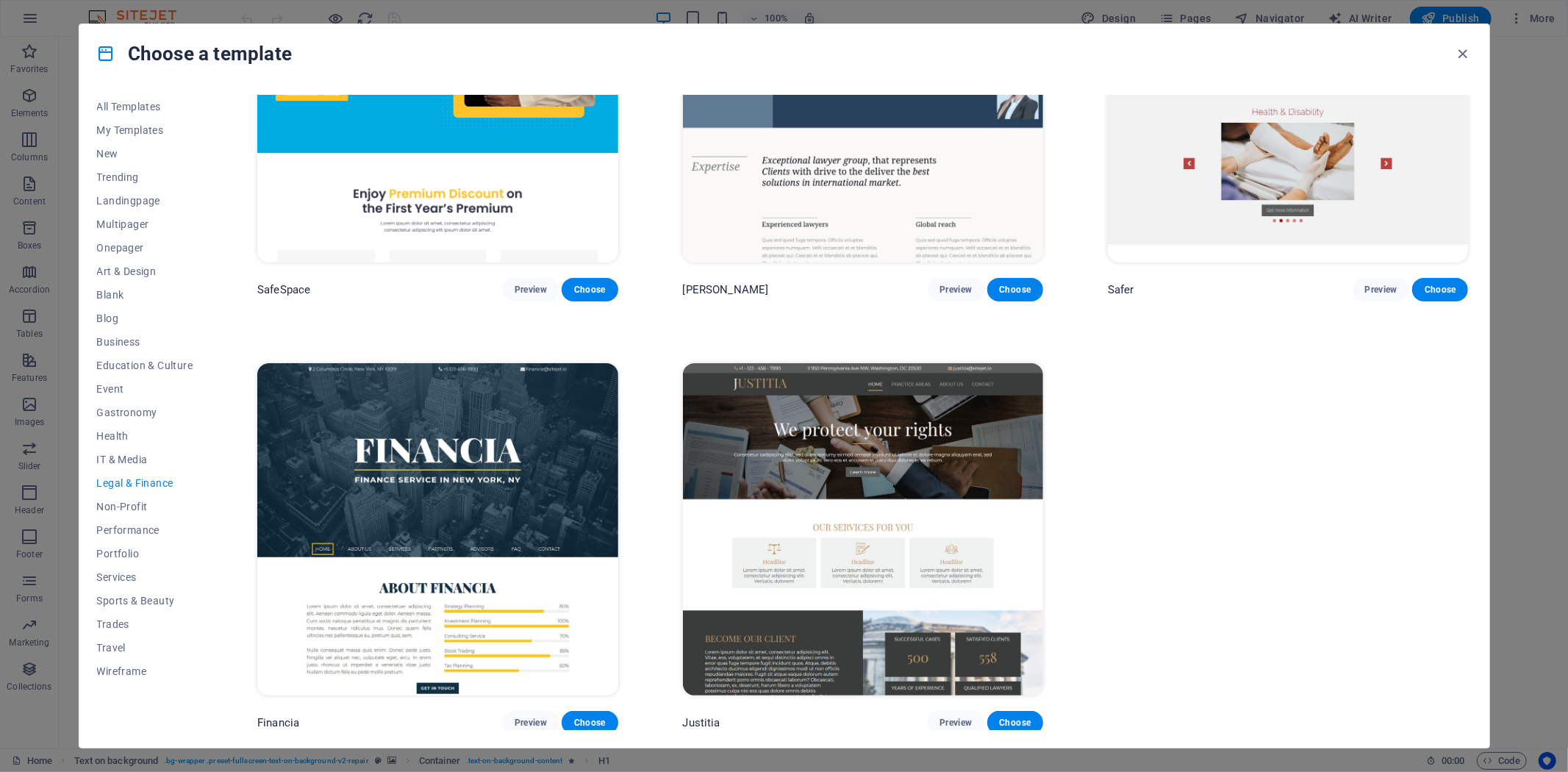
scroll to position [0, 0]
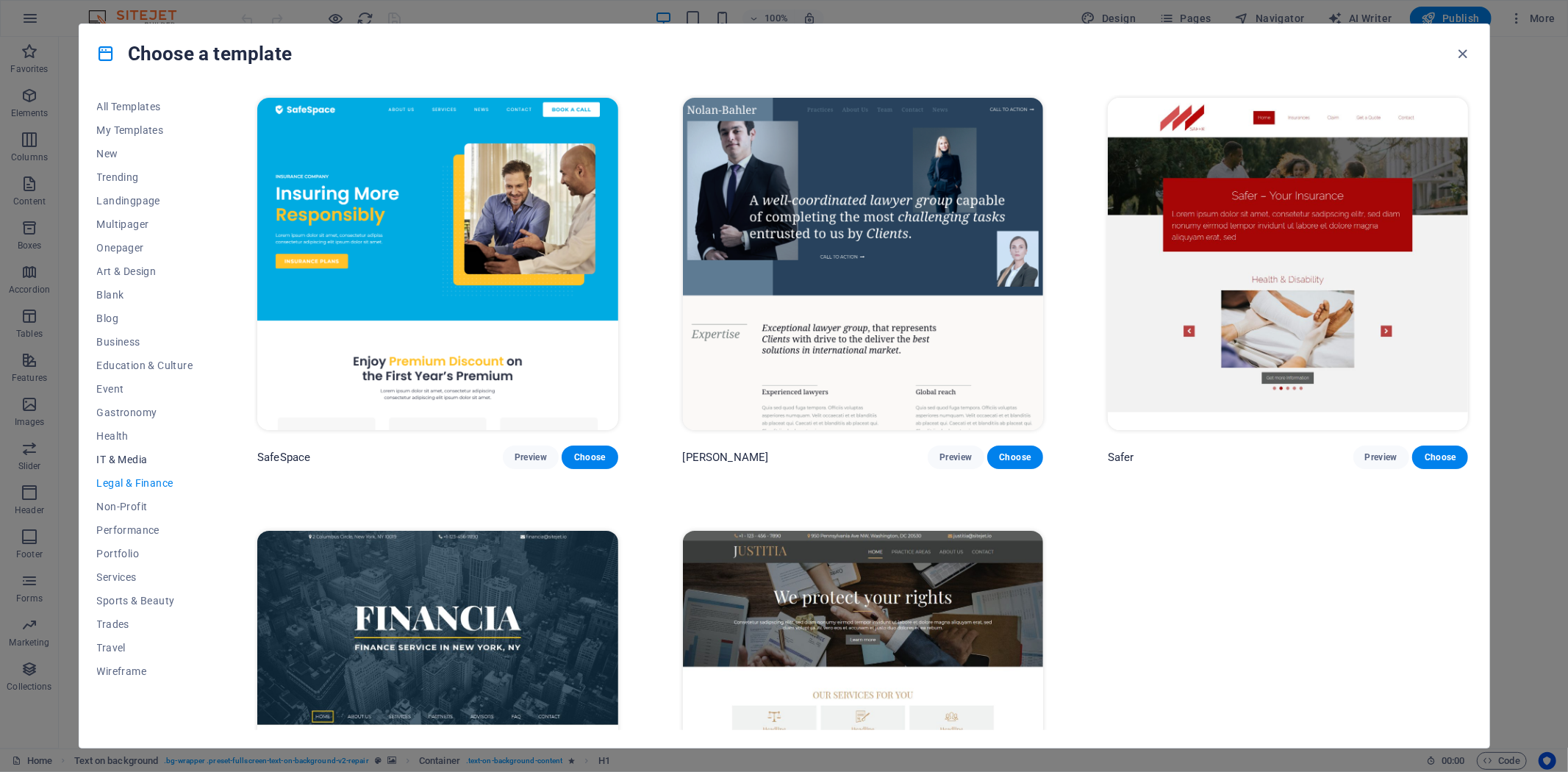
click at [136, 460] on span "IT & Media" at bounding box center [145, 459] width 96 height 12
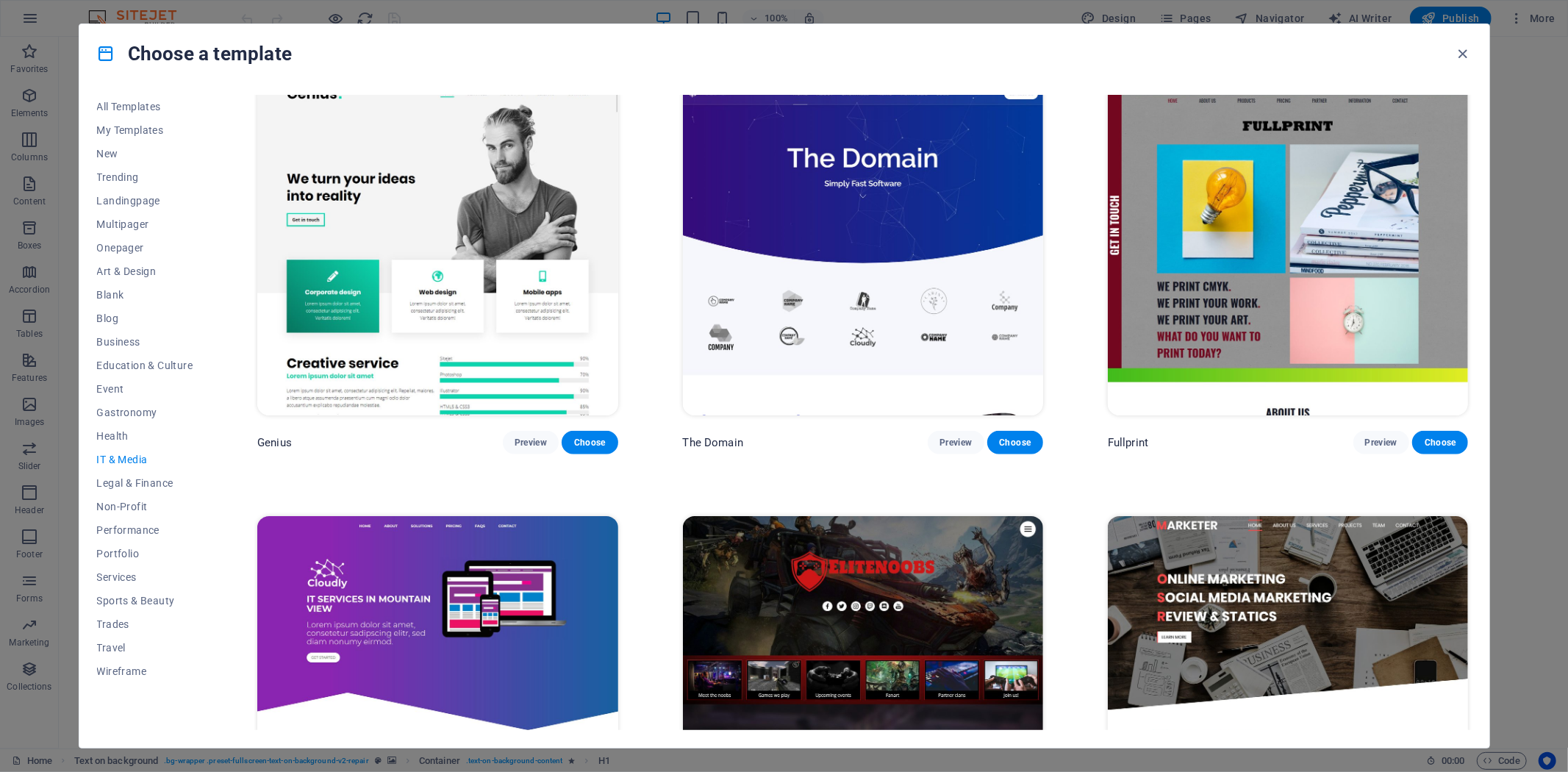
scroll to position [1031, 0]
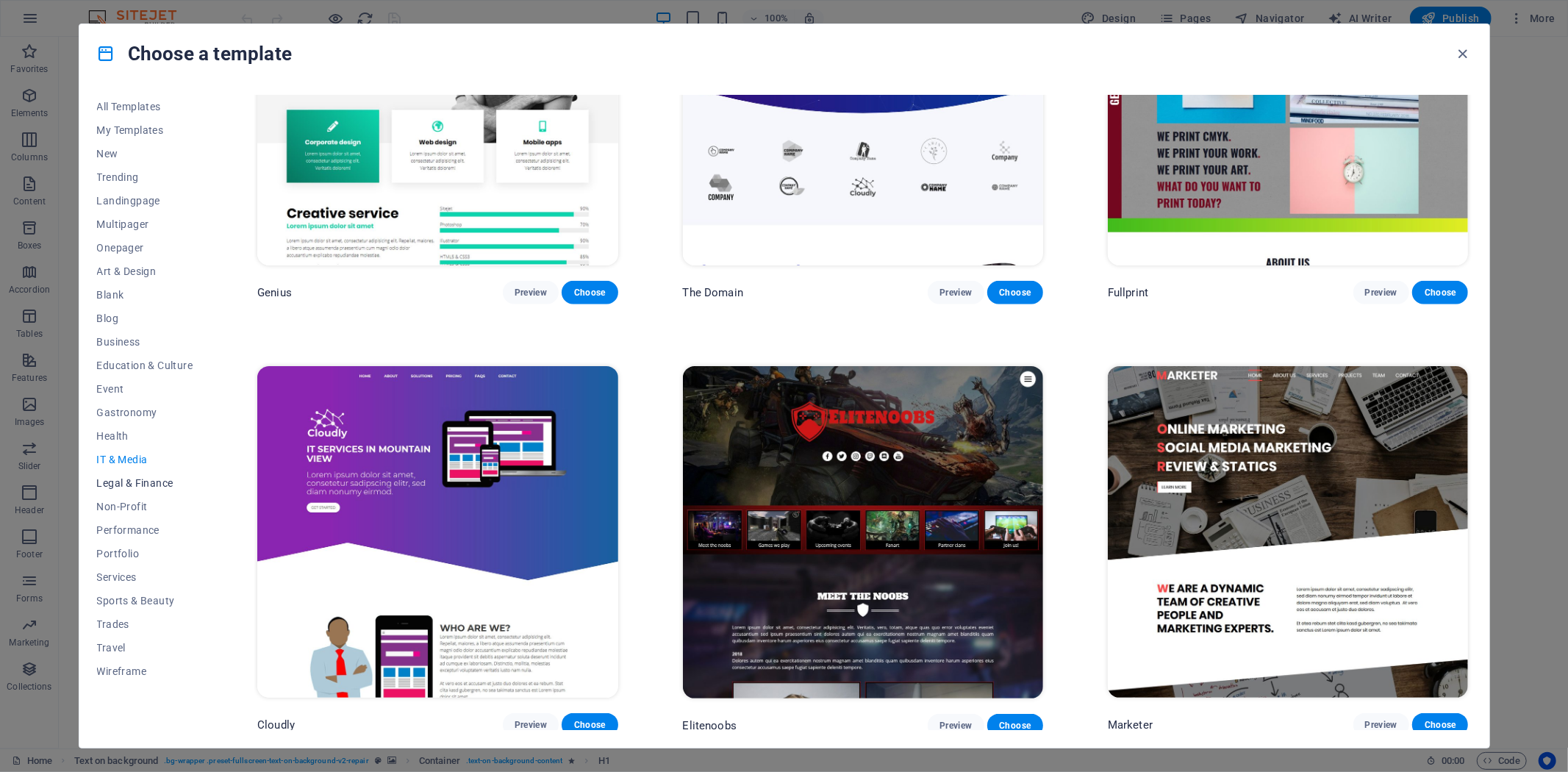
click at [131, 487] on span "Legal & Finance" at bounding box center [145, 483] width 96 height 12
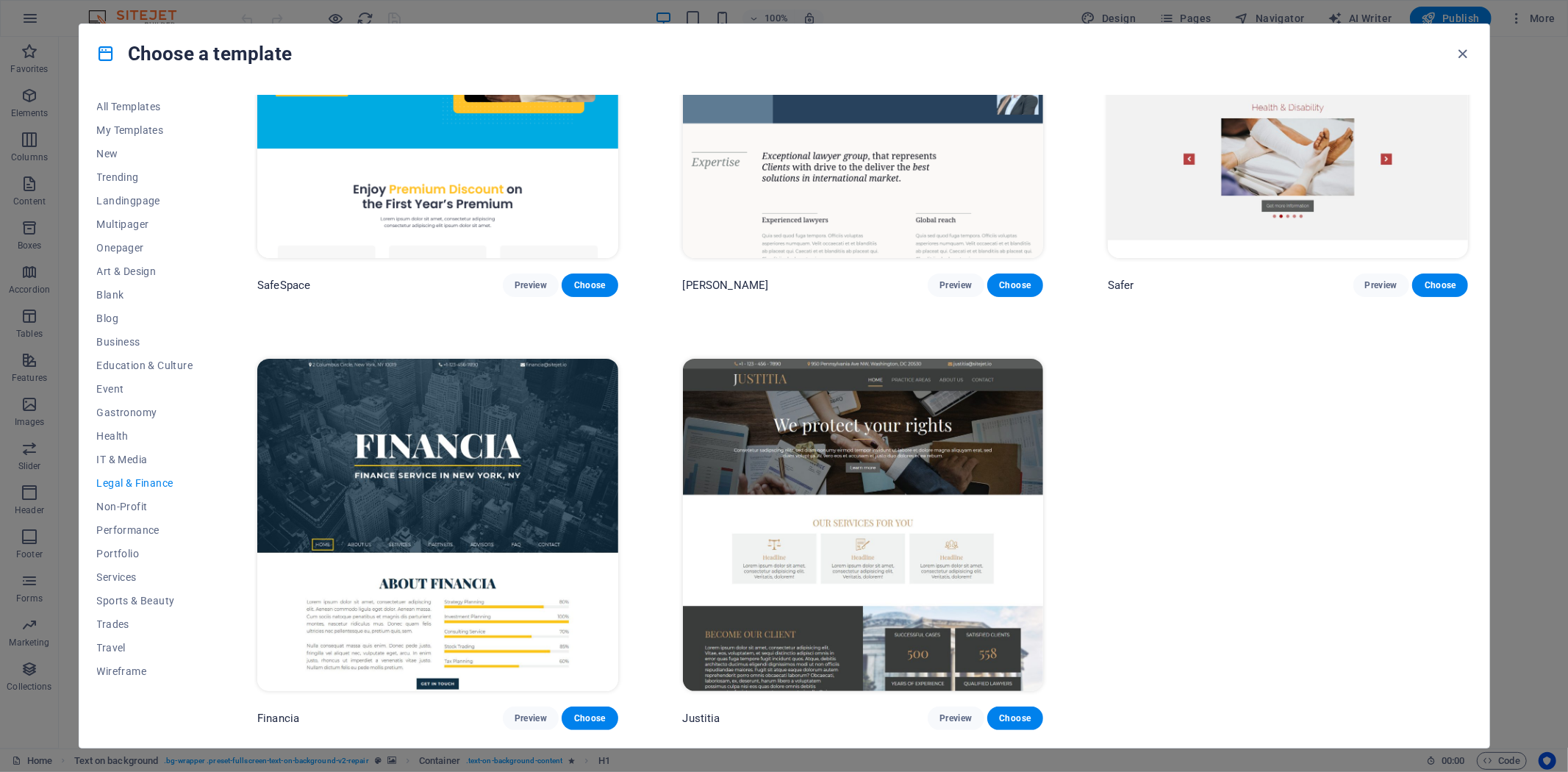
scroll to position [0, 0]
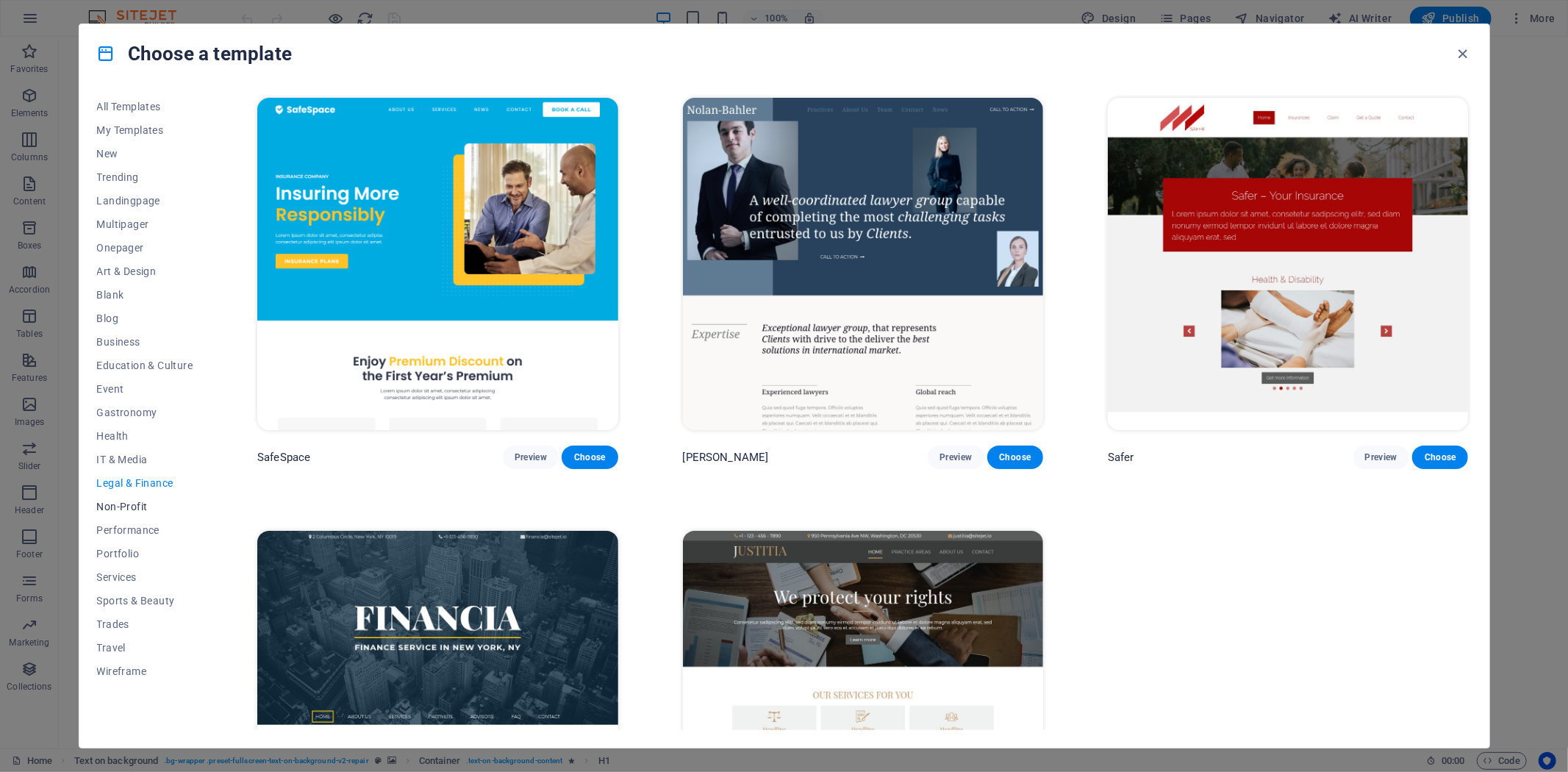
click at [138, 501] on span "Non-Profit" at bounding box center [145, 506] width 96 height 12
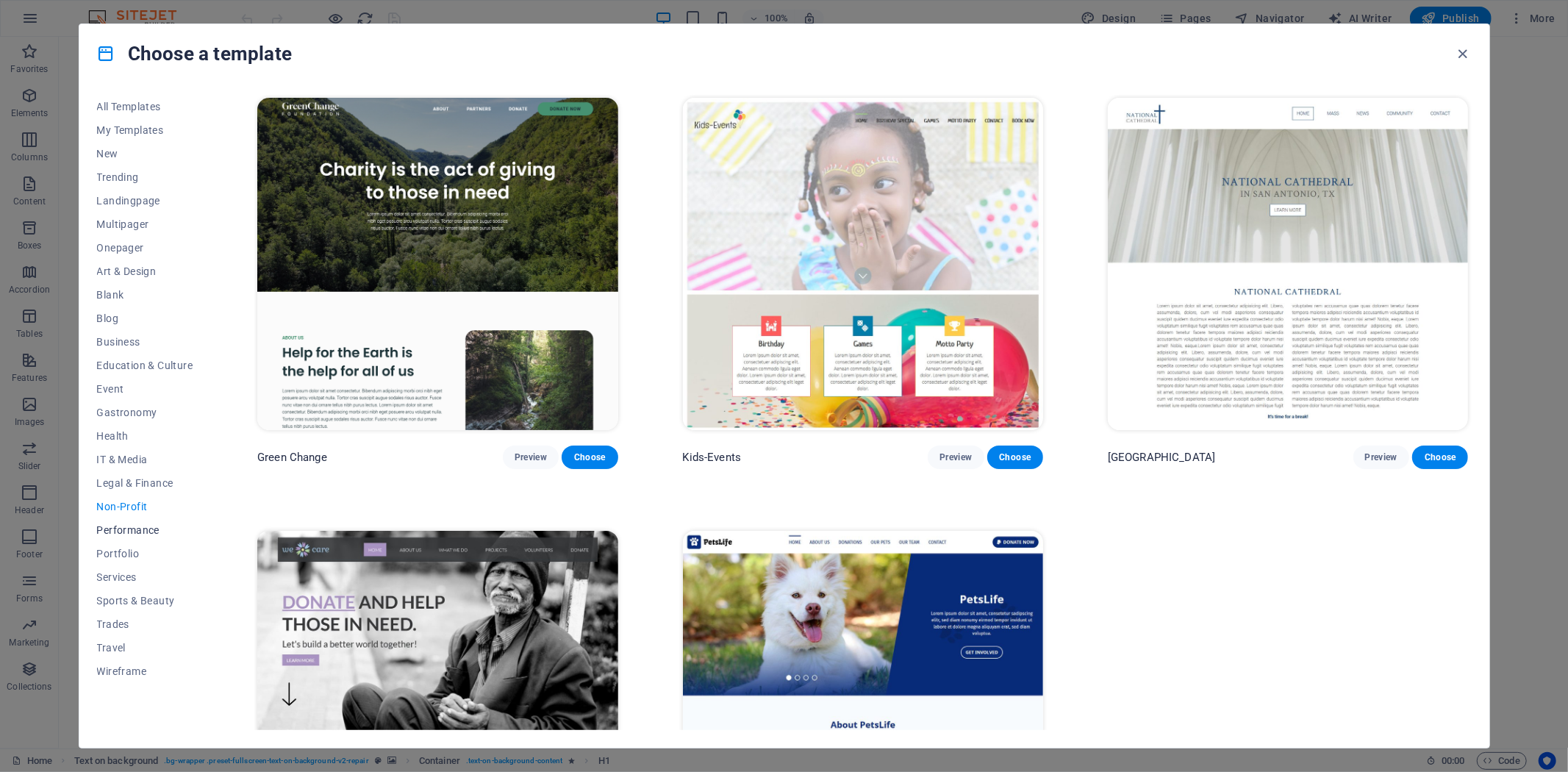
click at [145, 525] on span "Performance" at bounding box center [145, 530] width 96 height 12
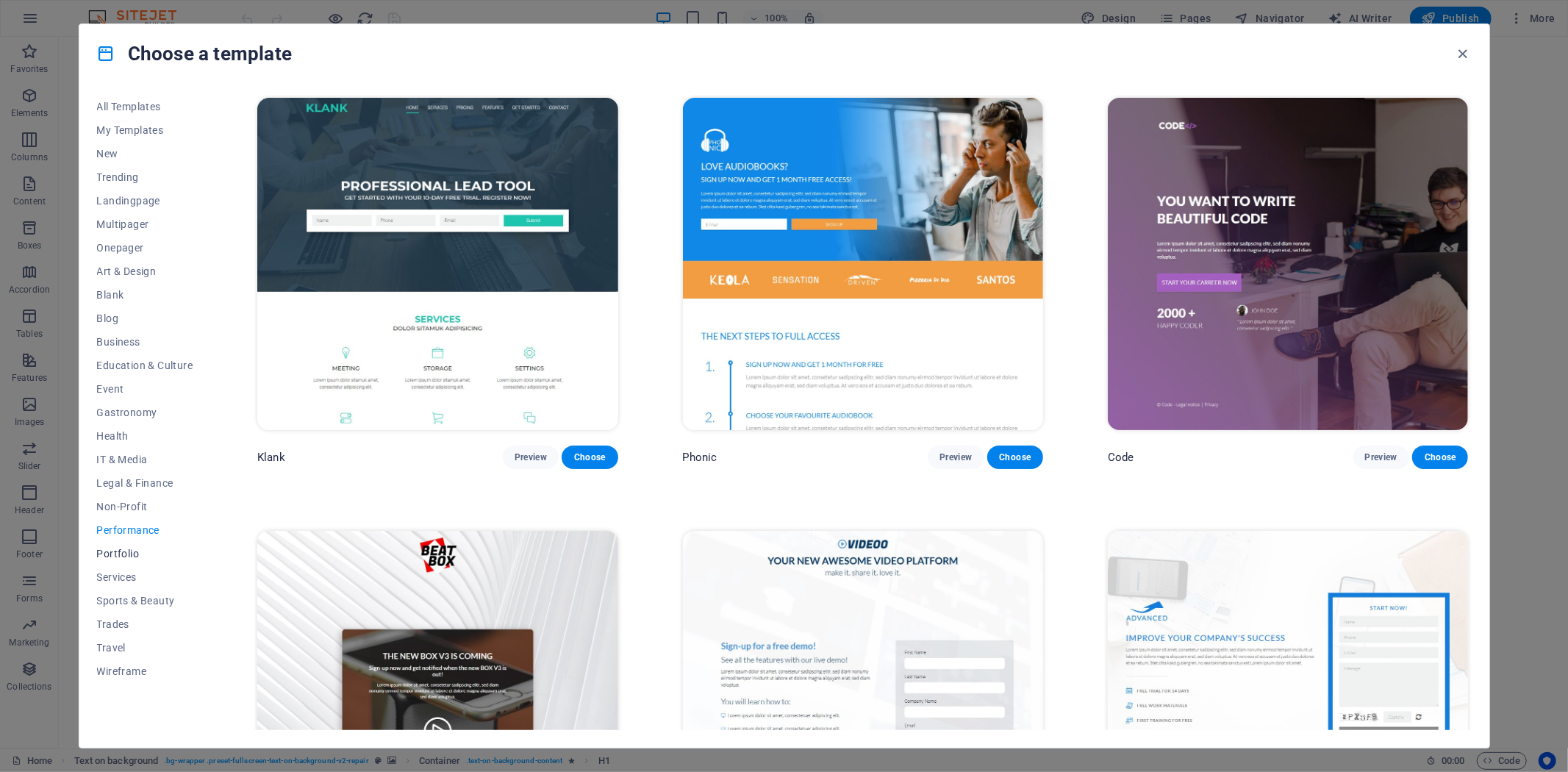
click at [135, 552] on span "Portfolio" at bounding box center [145, 554] width 96 height 12
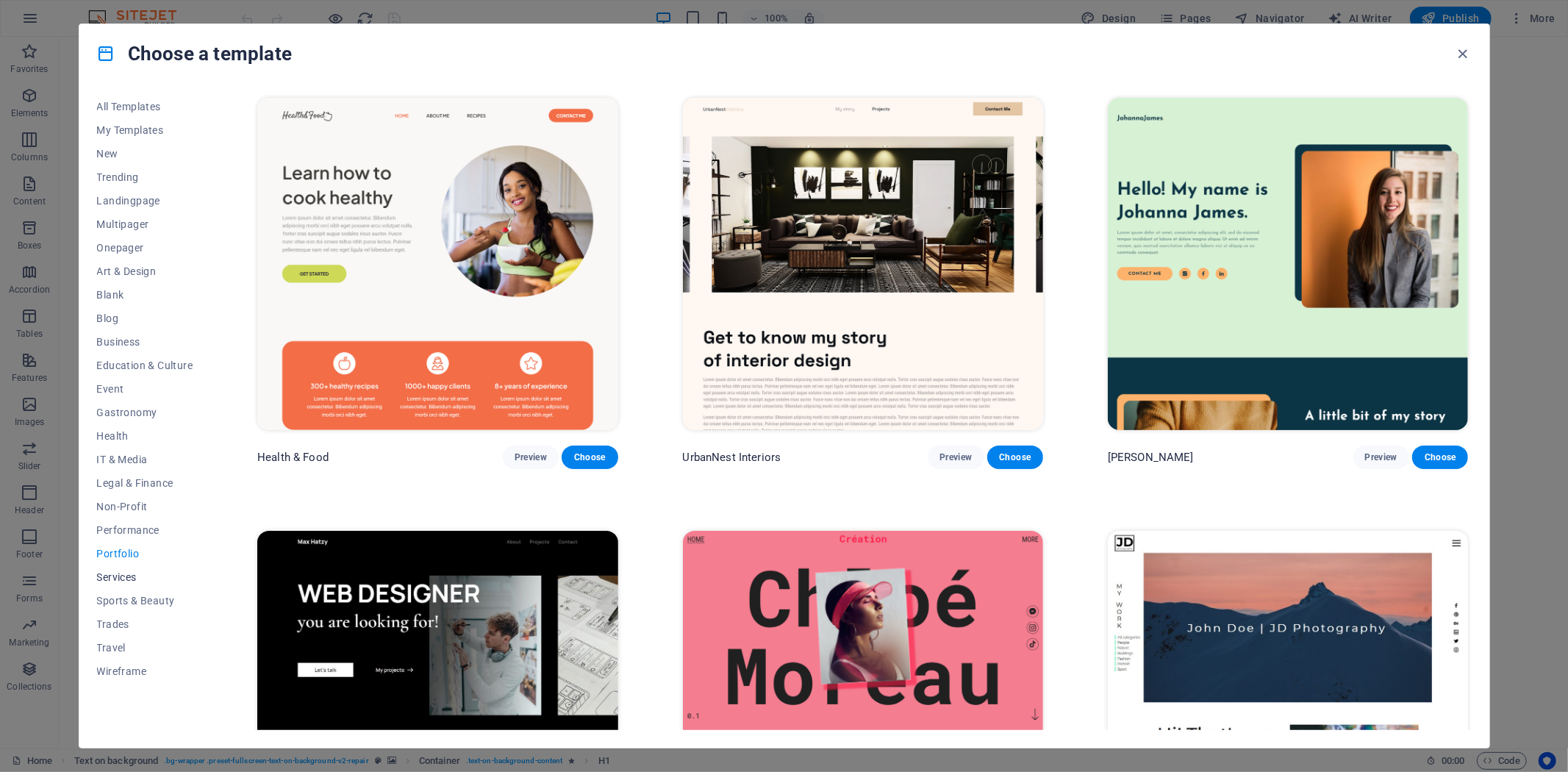
click at [131, 572] on span "Services" at bounding box center [145, 577] width 96 height 12
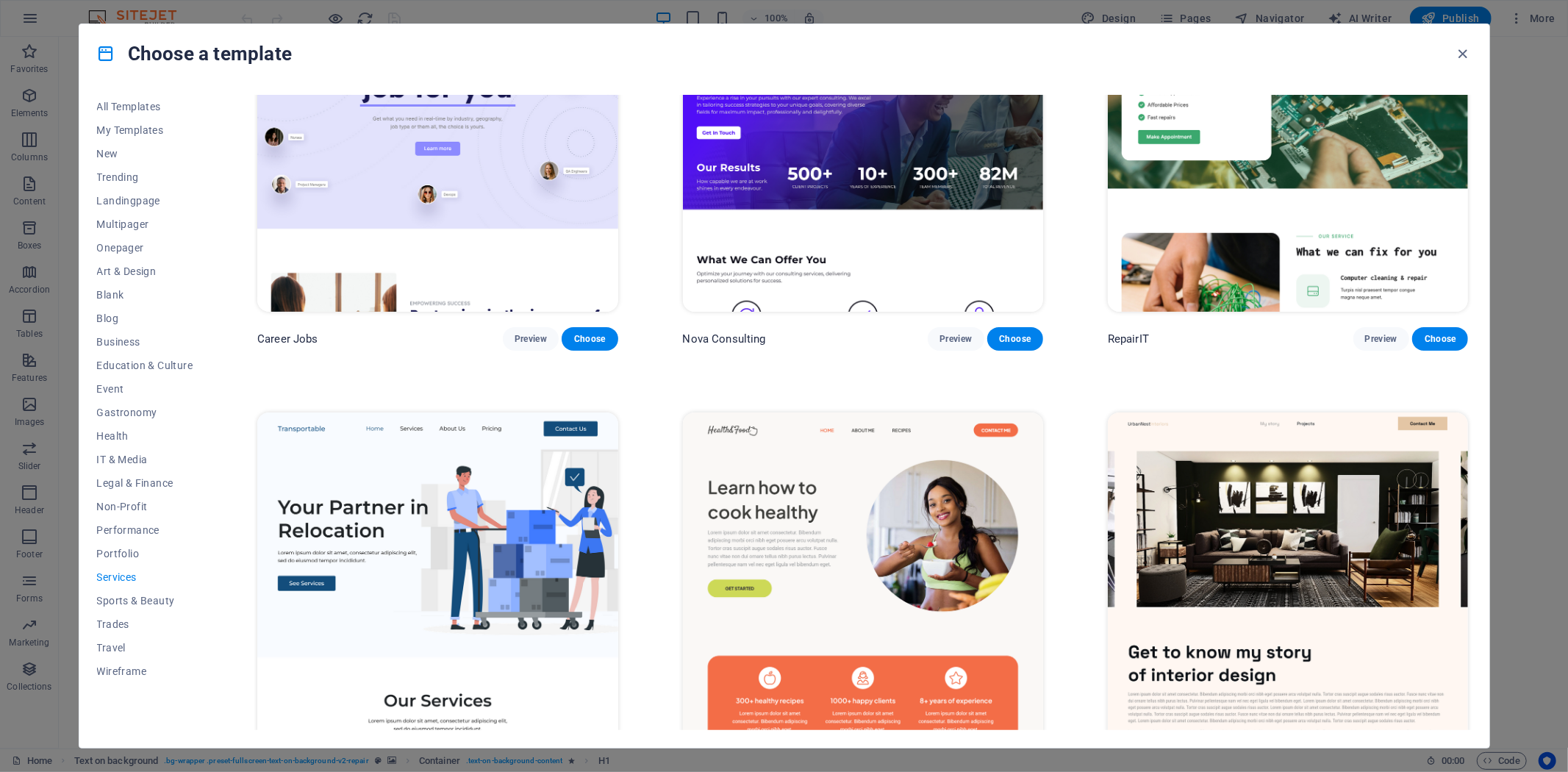
scroll to position [245, 0]
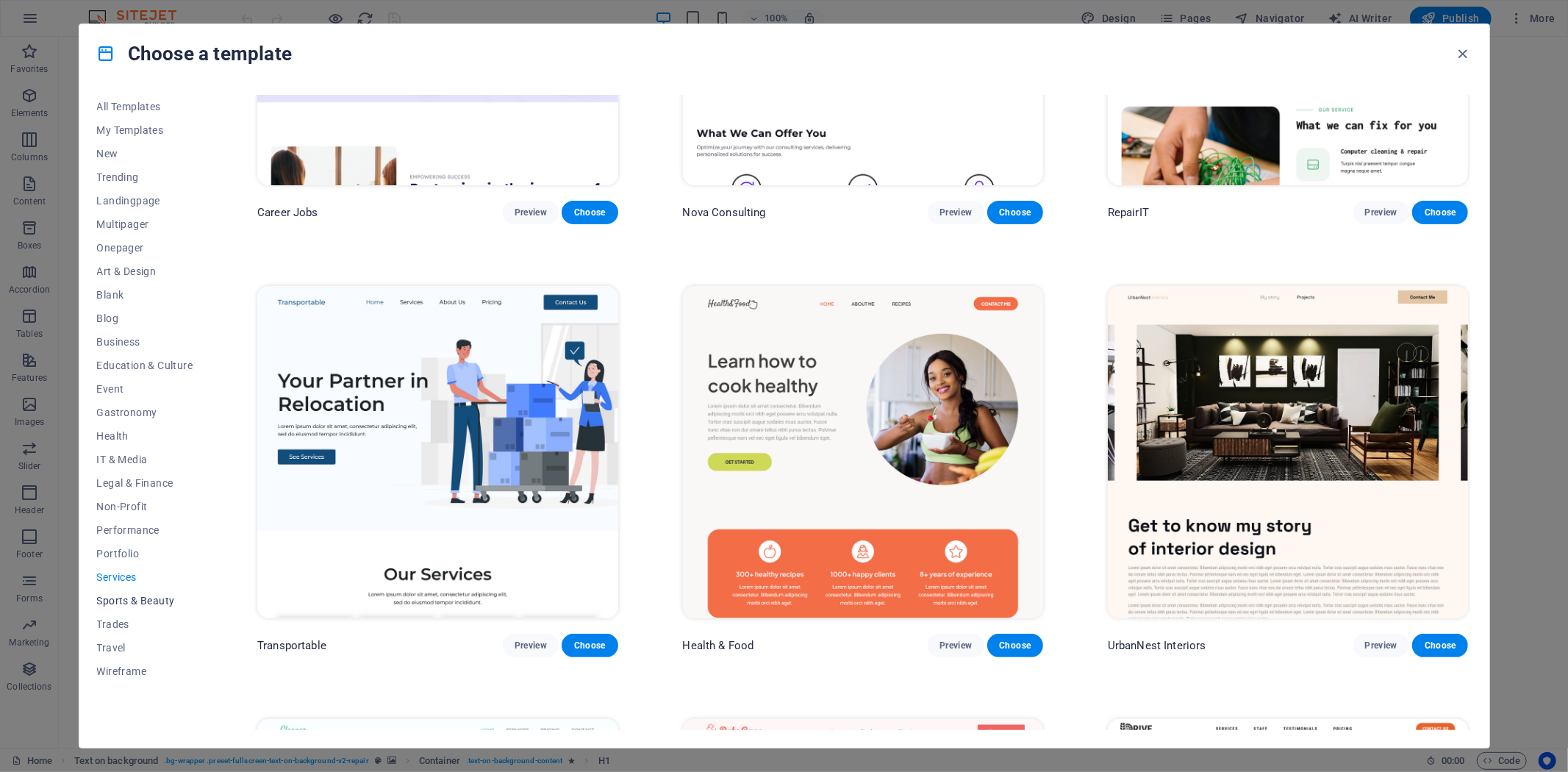
click at [154, 600] on span "Sports & Beauty" at bounding box center [145, 600] width 96 height 12
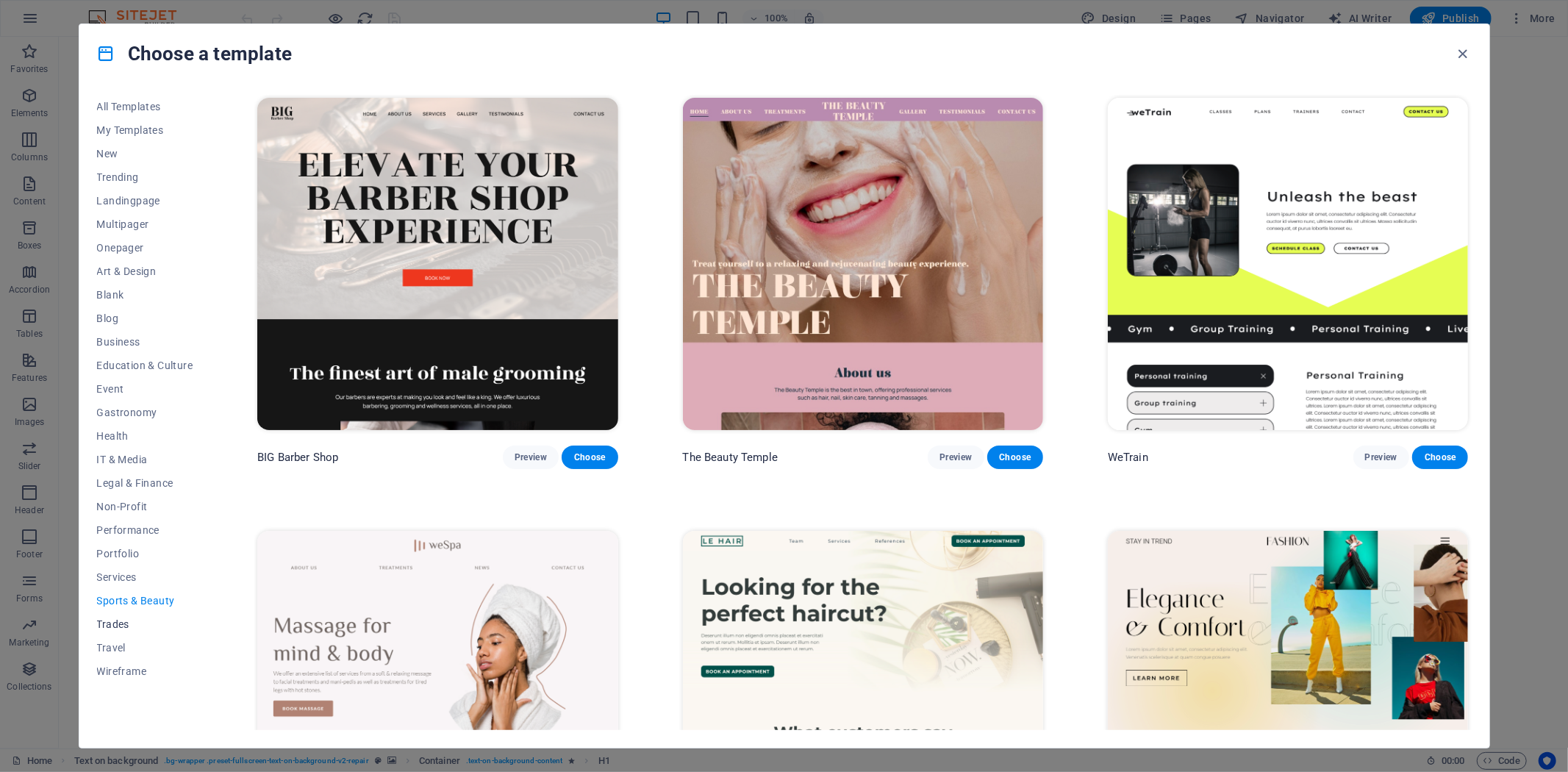
click at [121, 620] on span "Trades" at bounding box center [145, 624] width 96 height 12
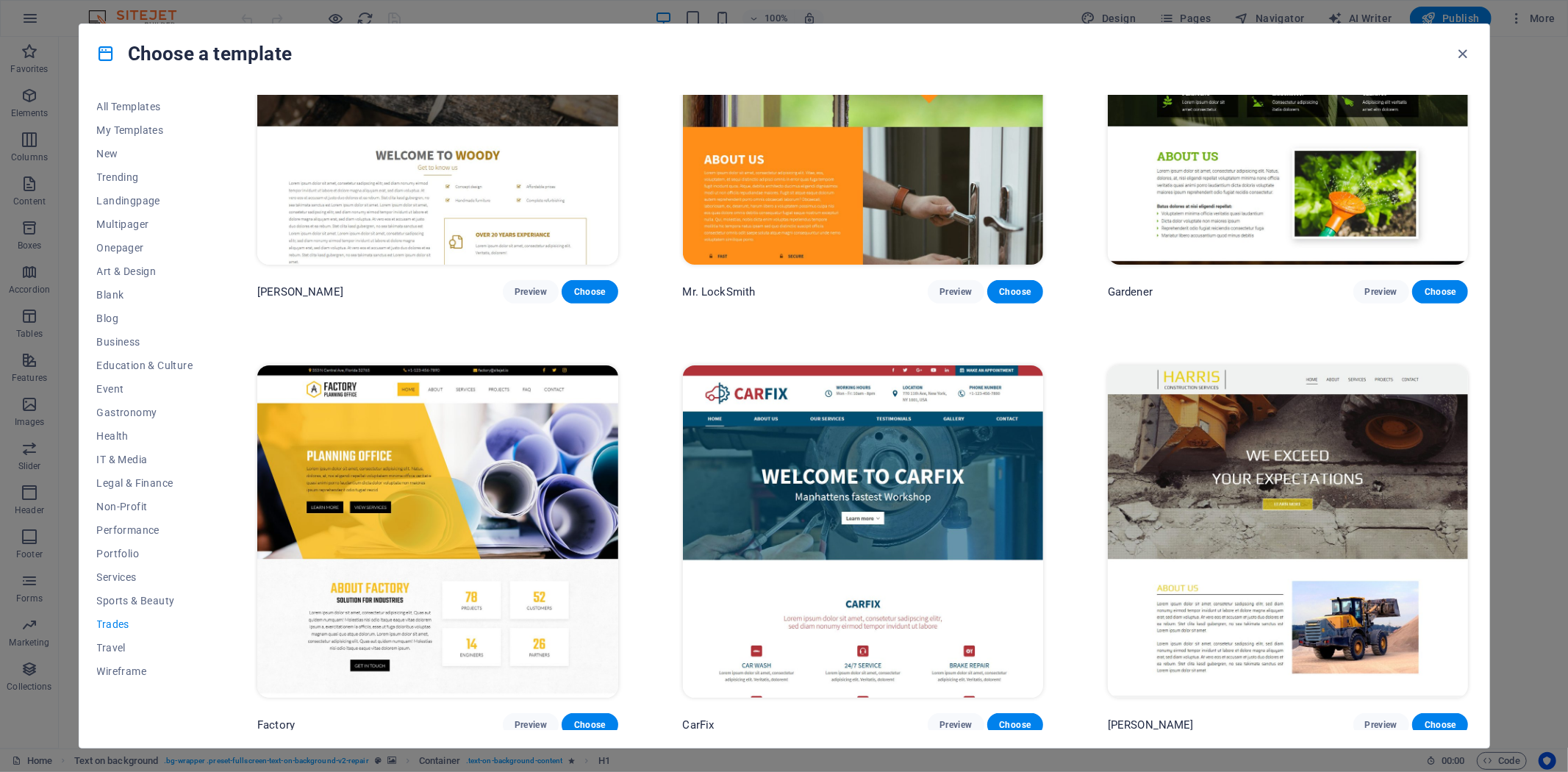
scroll to position [599, 0]
click at [111, 640] on button "Travel" at bounding box center [145, 648] width 96 height 23
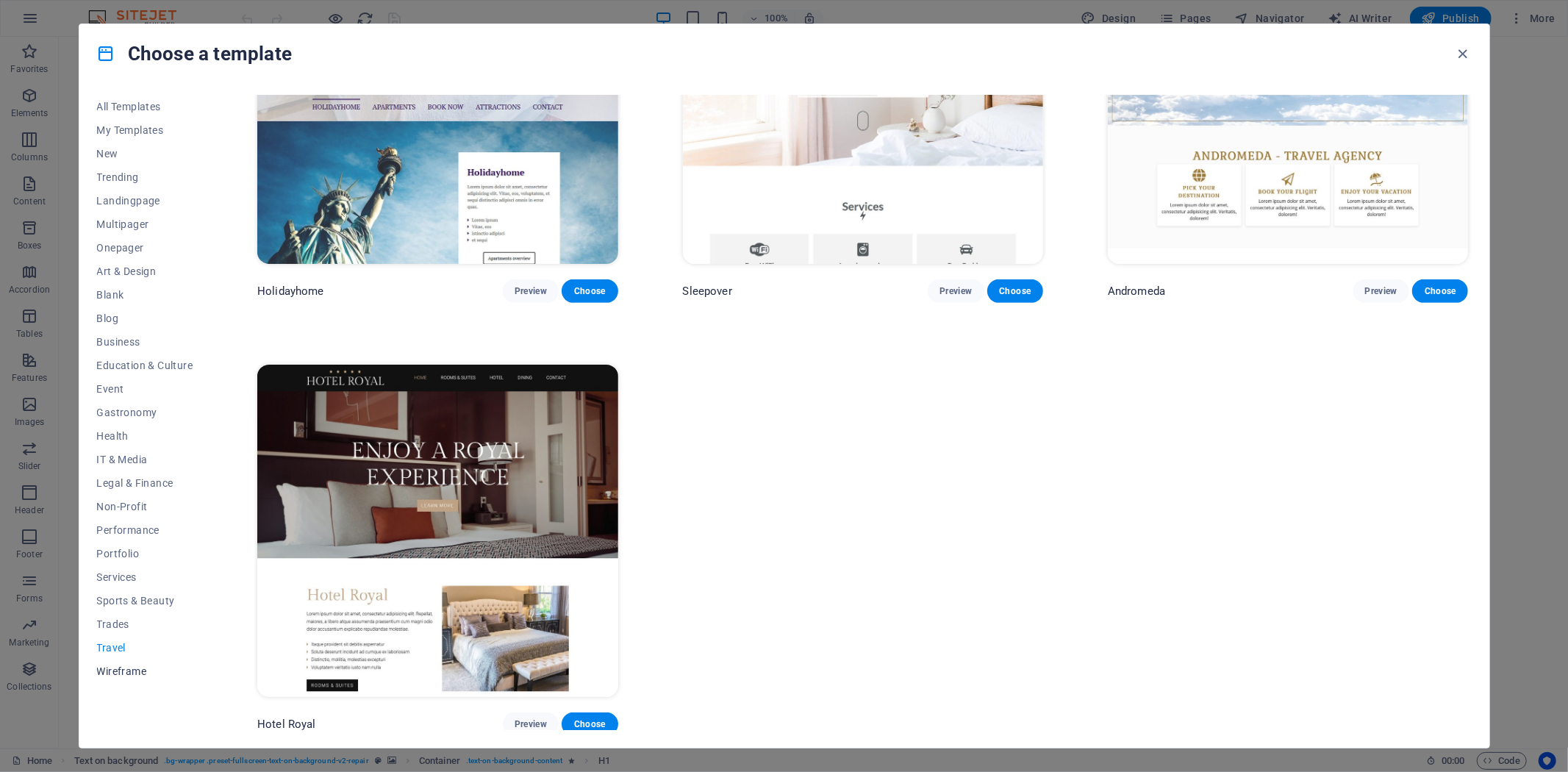
click at [122, 675] on span "Wireframe" at bounding box center [145, 671] width 96 height 12
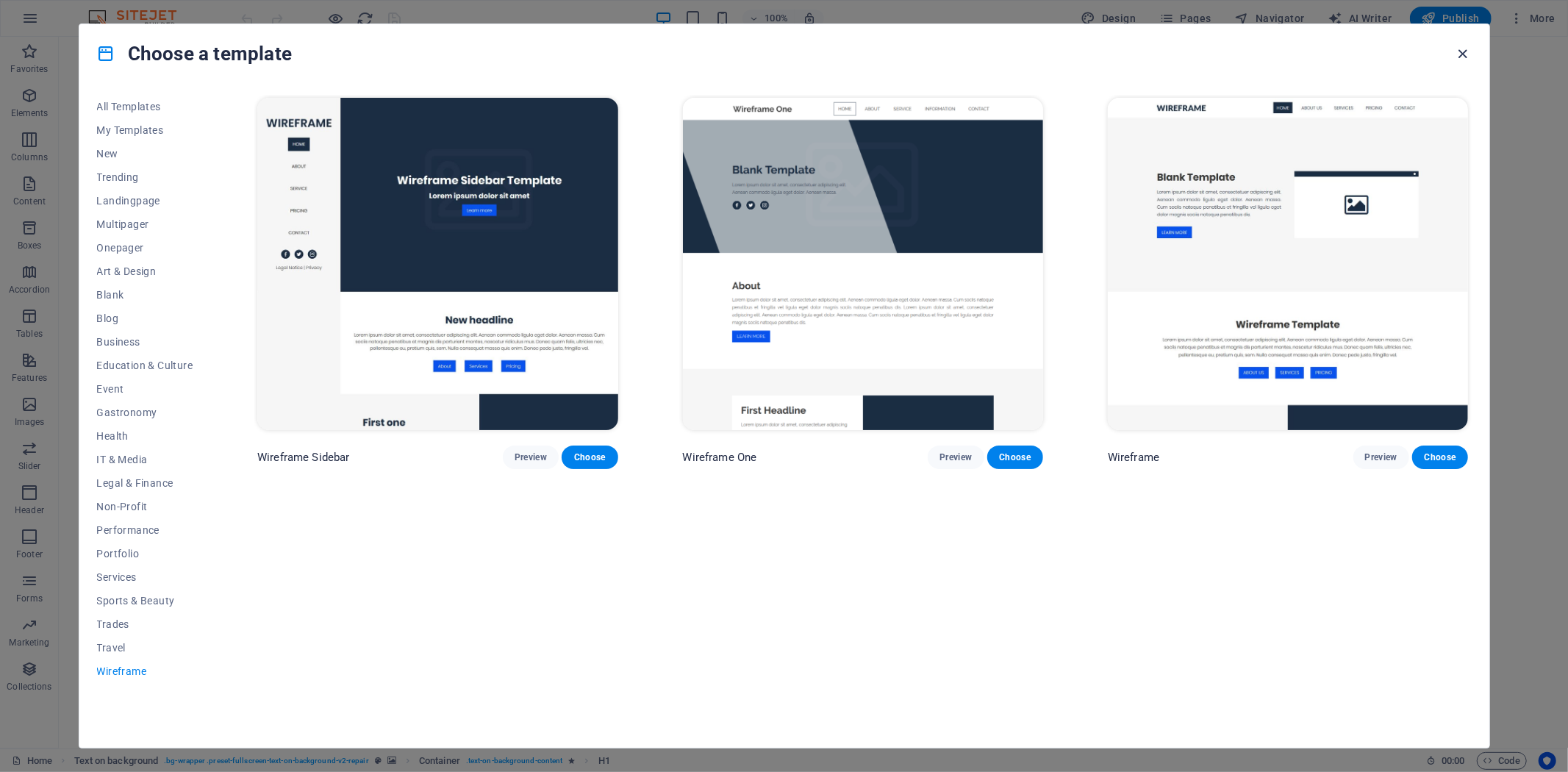
click at [1470, 55] on icon "button" at bounding box center [1462, 54] width 17 height 17
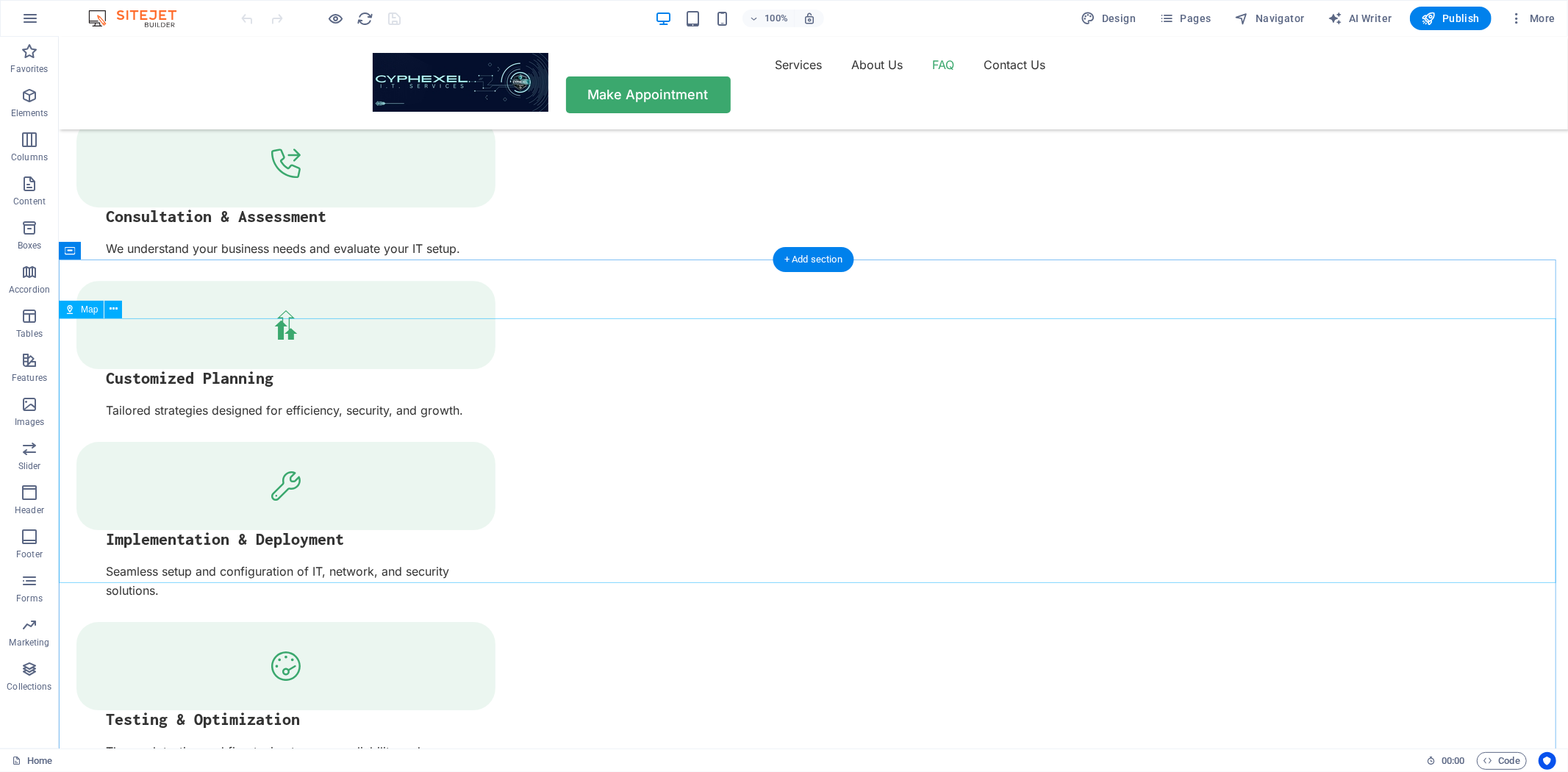
scroll to position [3759, 0]
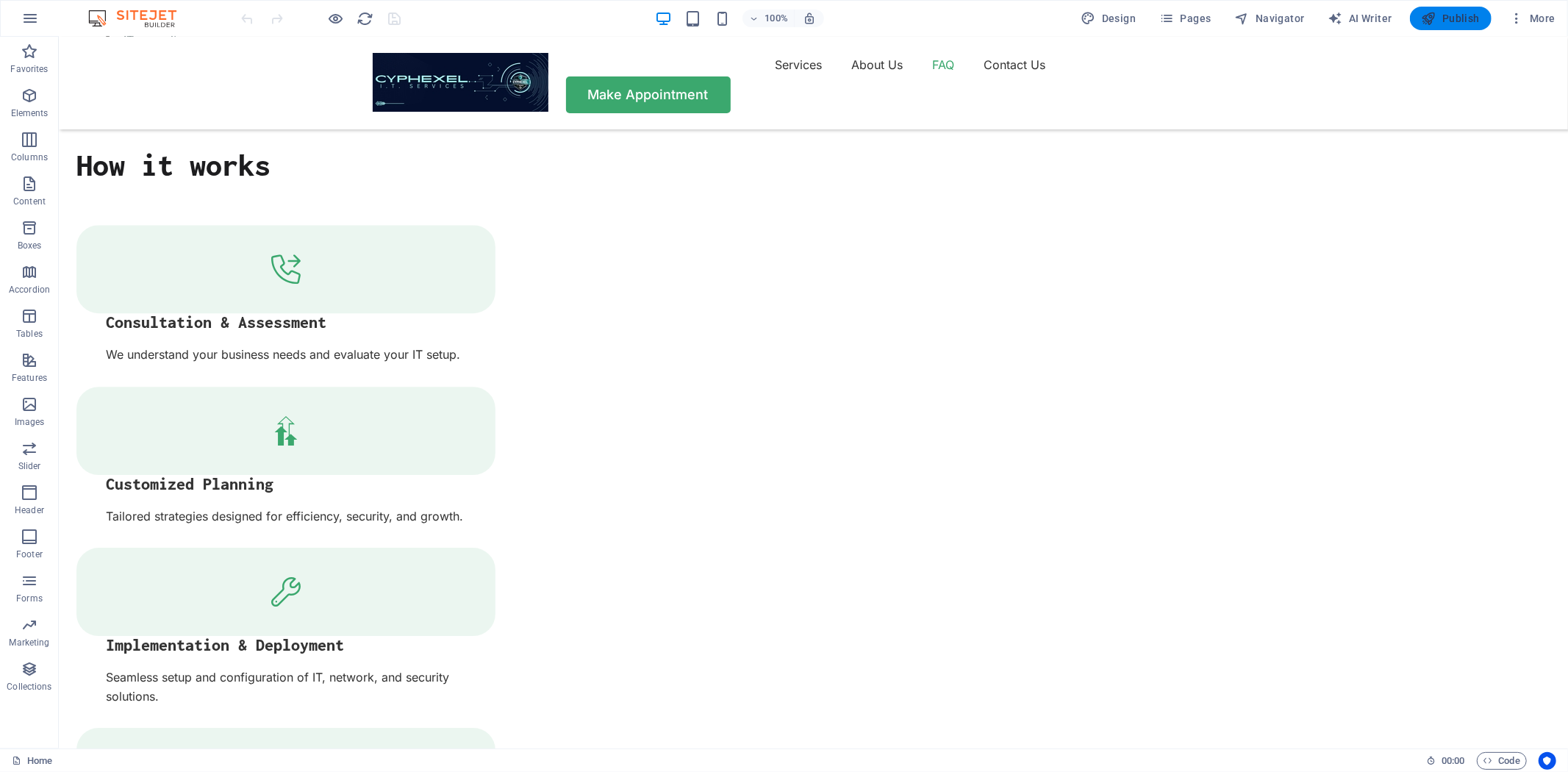
click at [1443, 20] on span "Publish" at bounding box center [1450, 18] width 58 height 14
